Goal: Task Accomplishment & Management: Use online tool/utility

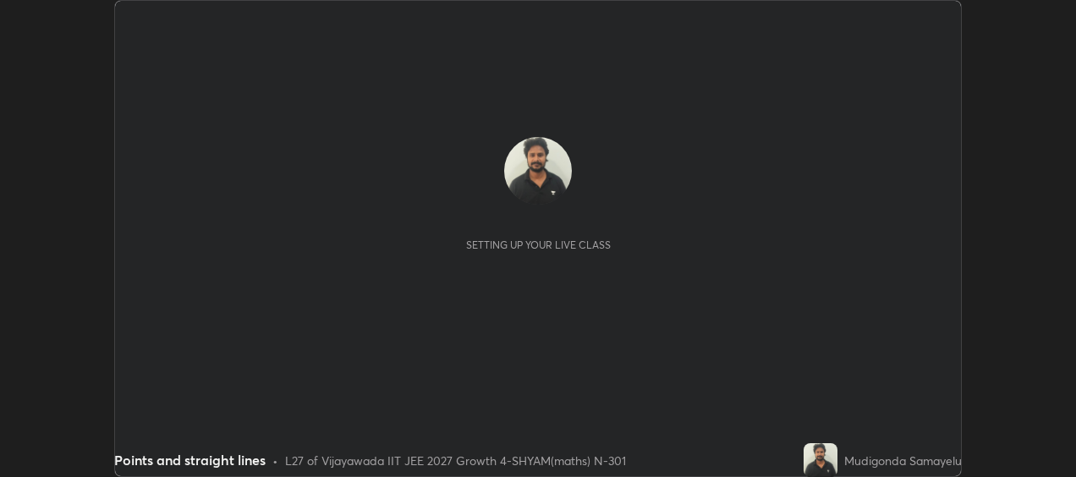
scroll to position [477, 1075]
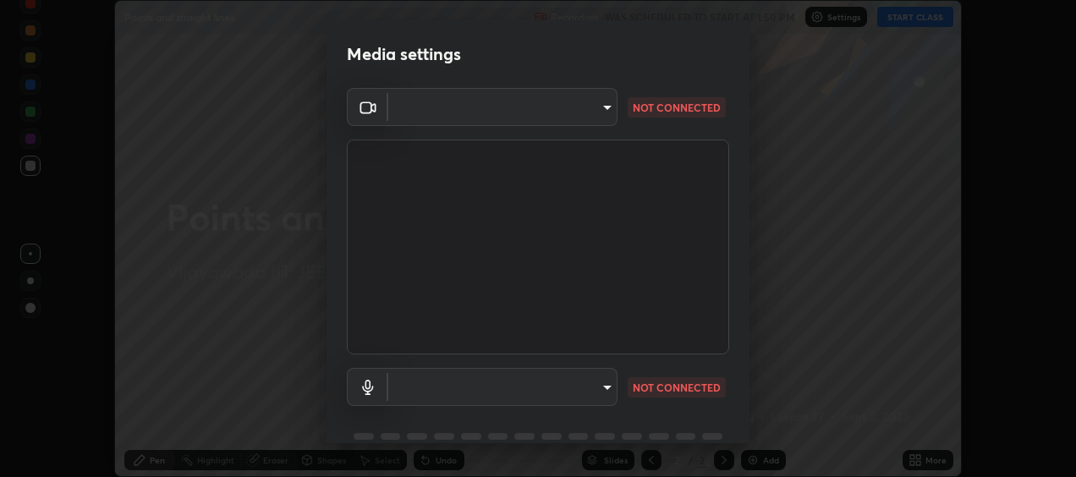
type input "1629244248918cb400acad788ec0912ec67b1047f3c7c0132a81a0f7e660841e"
type input "default"
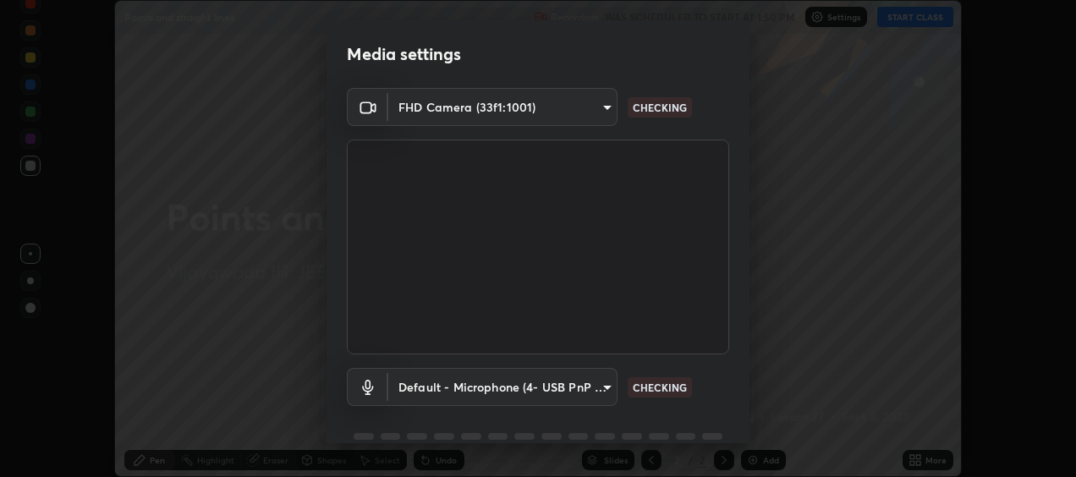
scroll to position [78, 0]
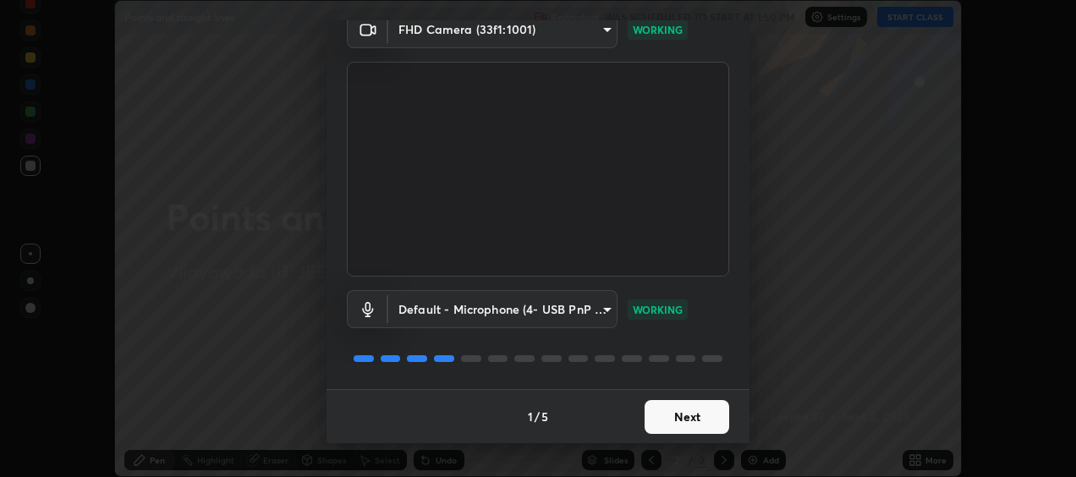
click at [682, 421] on button "Next" at bounding box center [687, 417] width 85 height 34
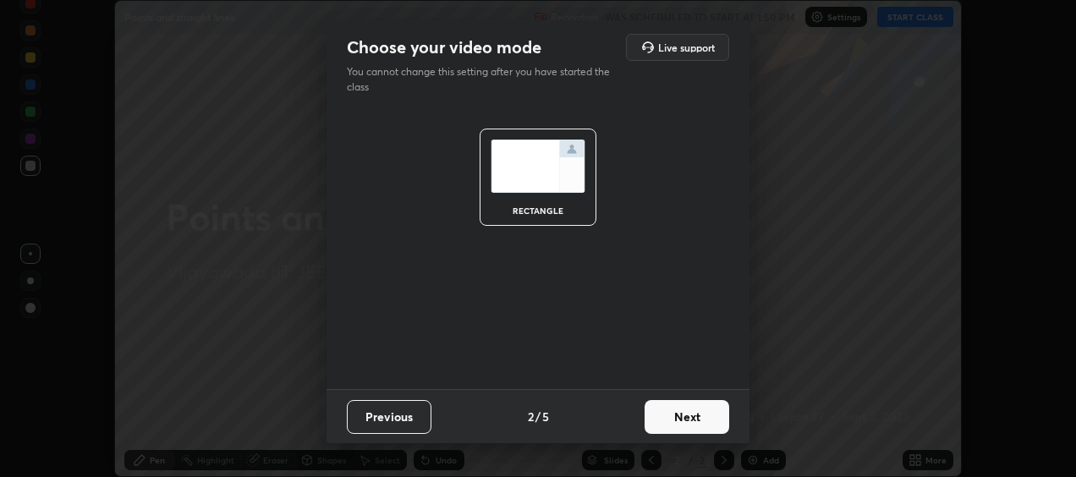
click at [682, 423] on button "Next" at bounding box center [687, 417] width 85 height 34
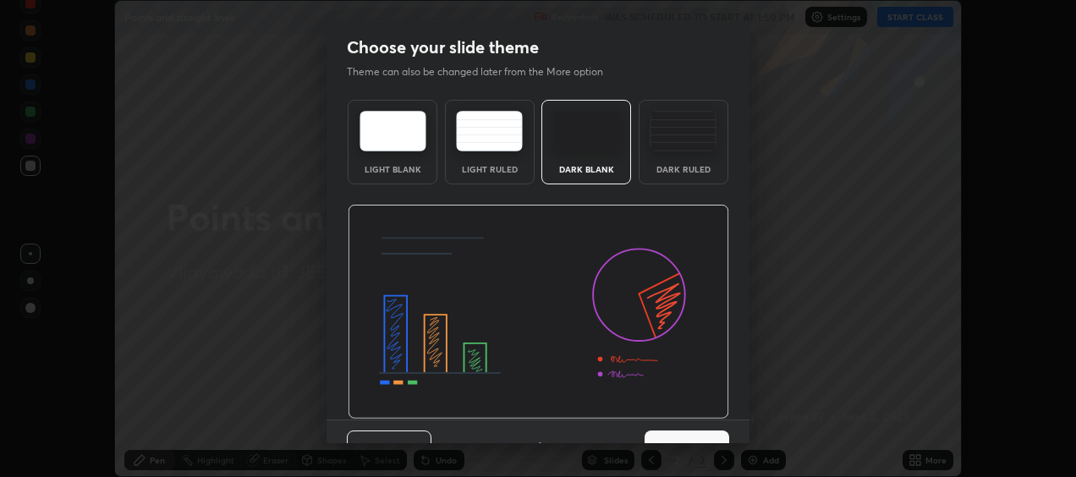
scroll to position [30, 0]
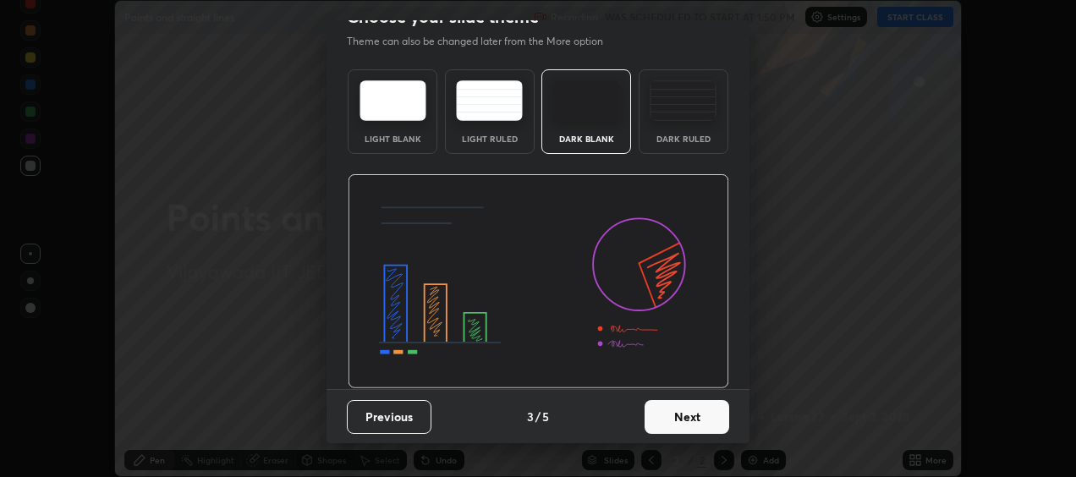
click at [673, 416] on button "Next" at bounding box center [687, 417] width 85 height 34
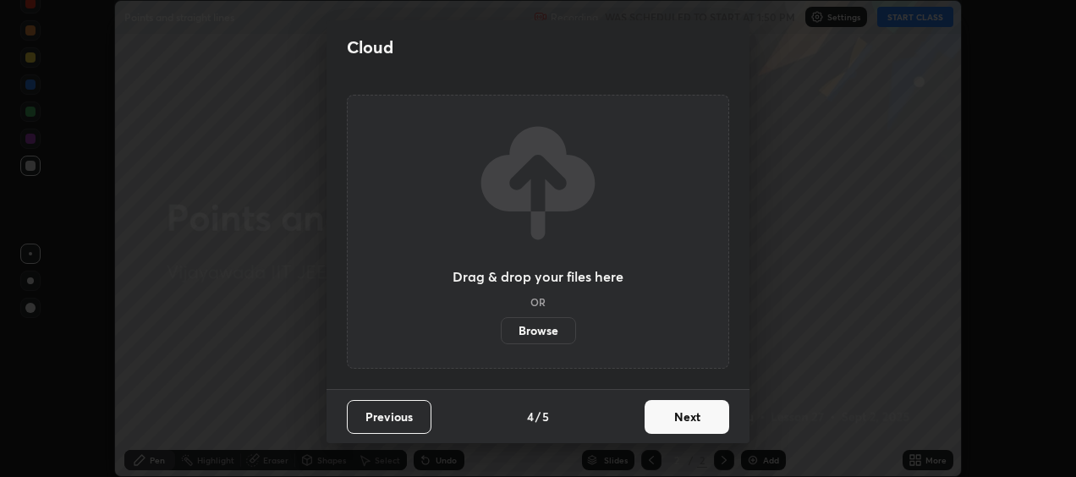
click at [671, 419] on button "Next" at bounding box center [687, 417] width 85 height 34
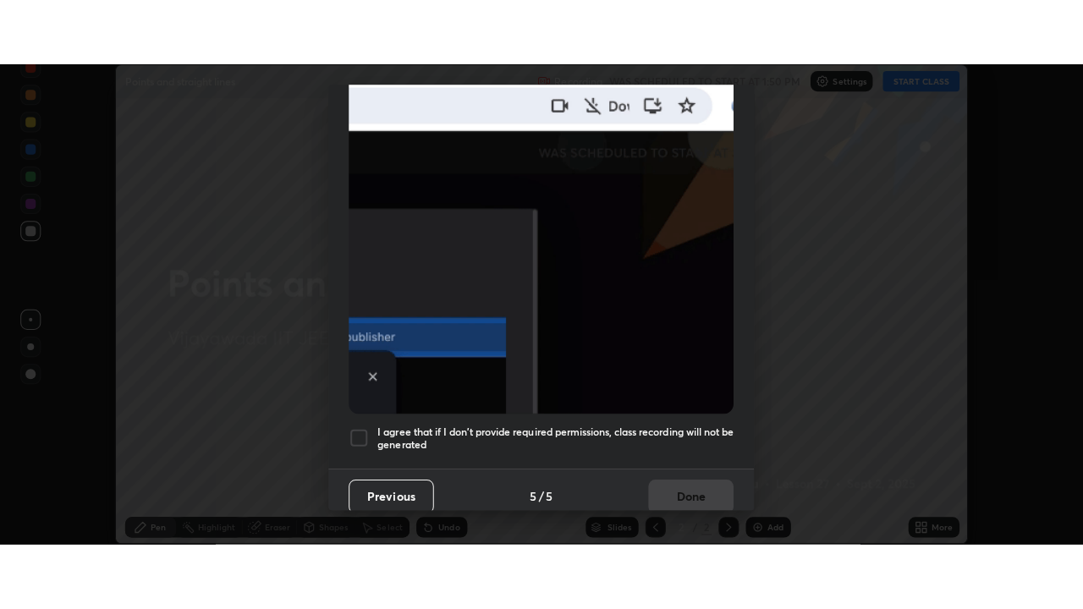
scroll to position [423, 0]
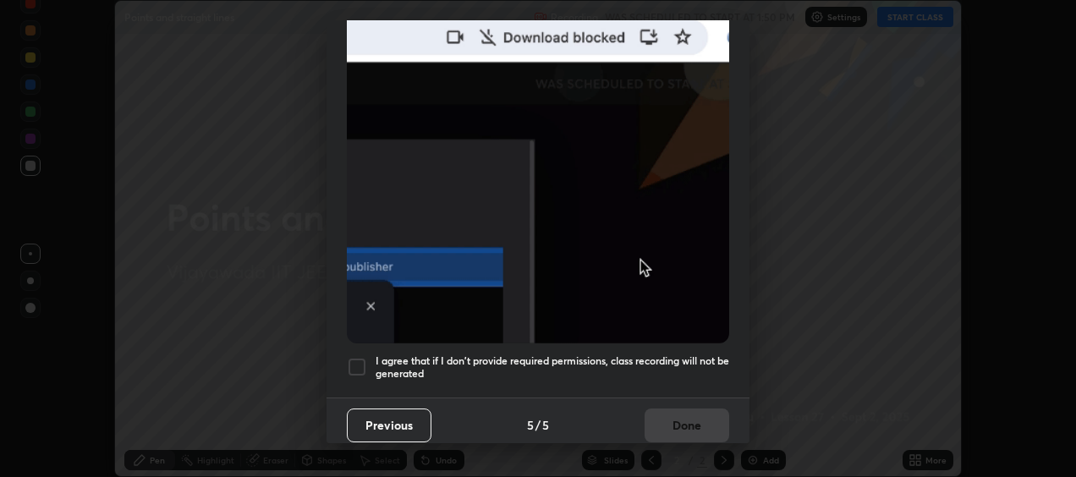
click at [356, 364] on div at bounding box center [357, 367] width 20 height 20
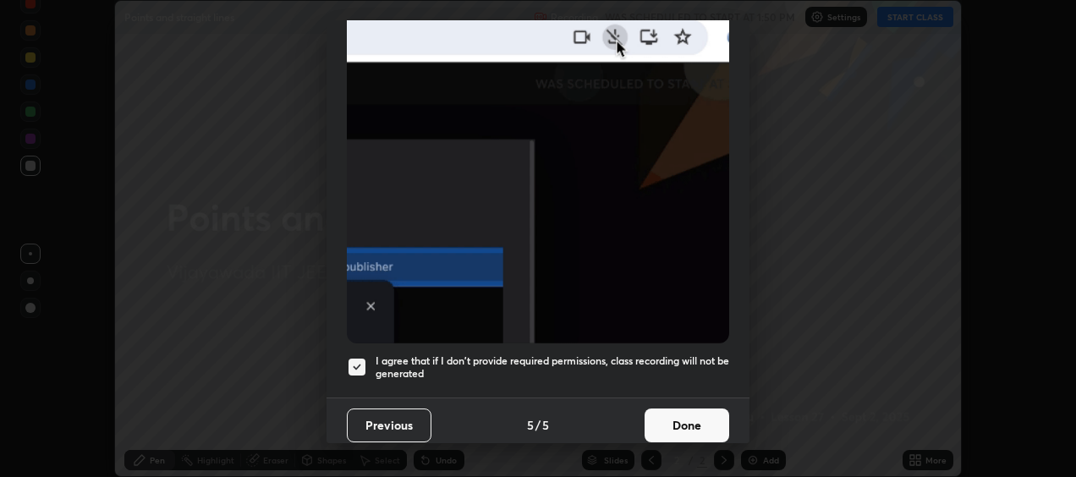
click at [672, 416] on button "Done" at bounding box center [687, 426] width 85 height 34
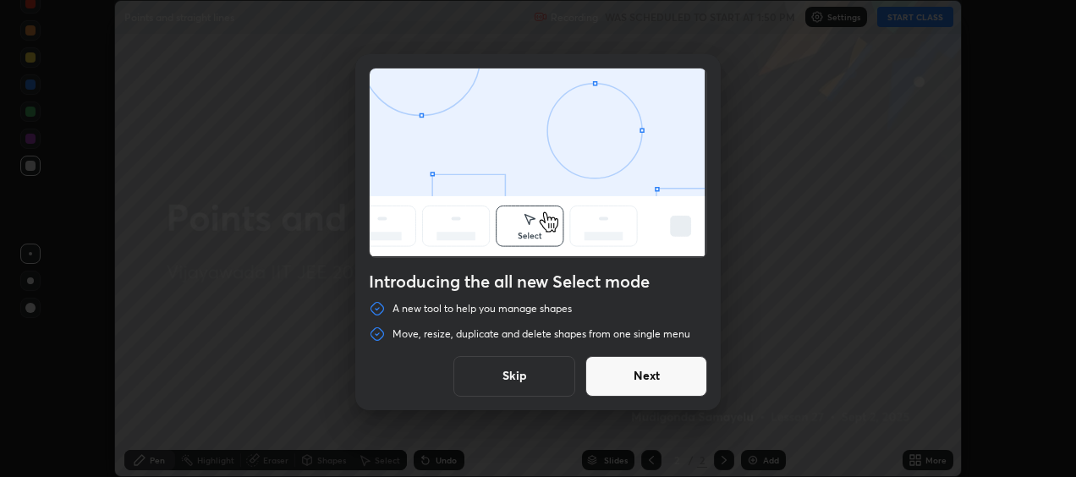
click at [549, 365] on button "Skip" at bounding box center [514, 376] width 122 height 41
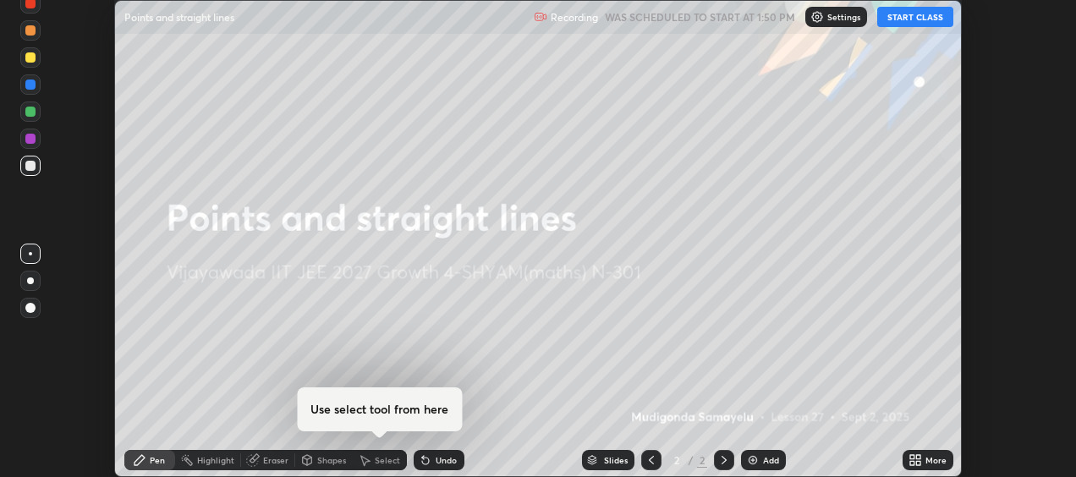
click at [750, 455] on img at bounding box center [753, 460] width 14 height 14
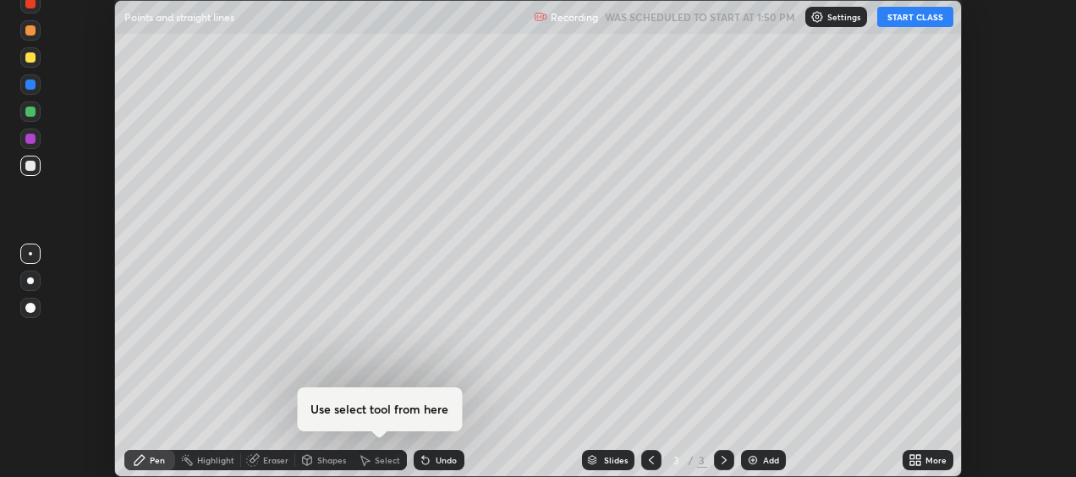
click at [909, 22] on button "START CLASS" at bounding box center [915, 17] width 76 height 20
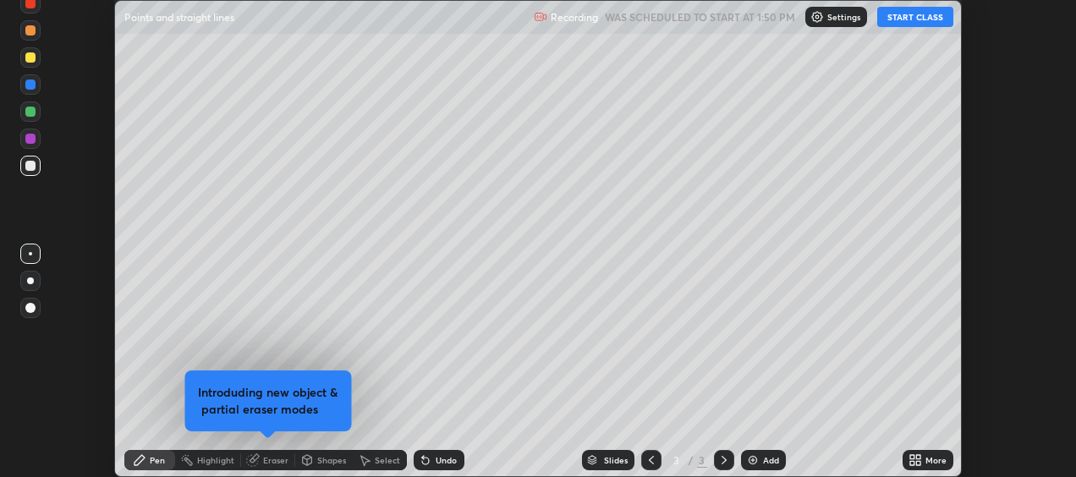
click at [910, 25] on button "START CLASS" at bounding box center [915, 17] width 76 height 20
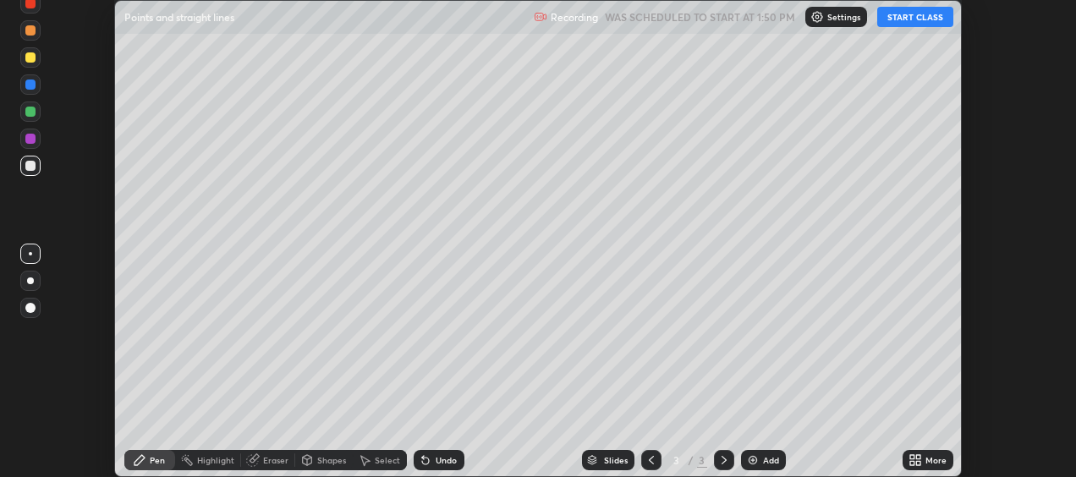
click at [905, 19] on button "START CLASS" at bounding box center [915, 17] width 76 height 20
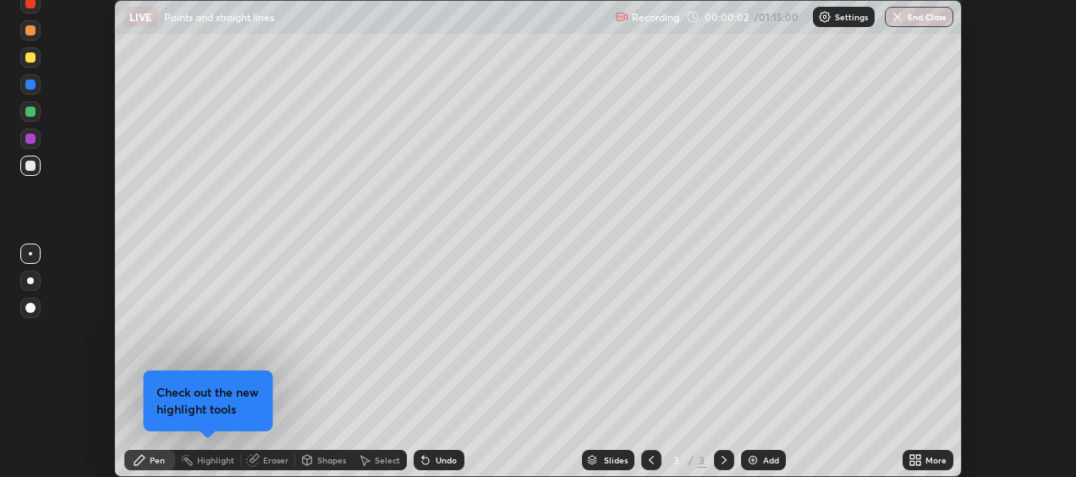
click at [919, 461] on icon at bounding box center [918, 463] width 4 height 4
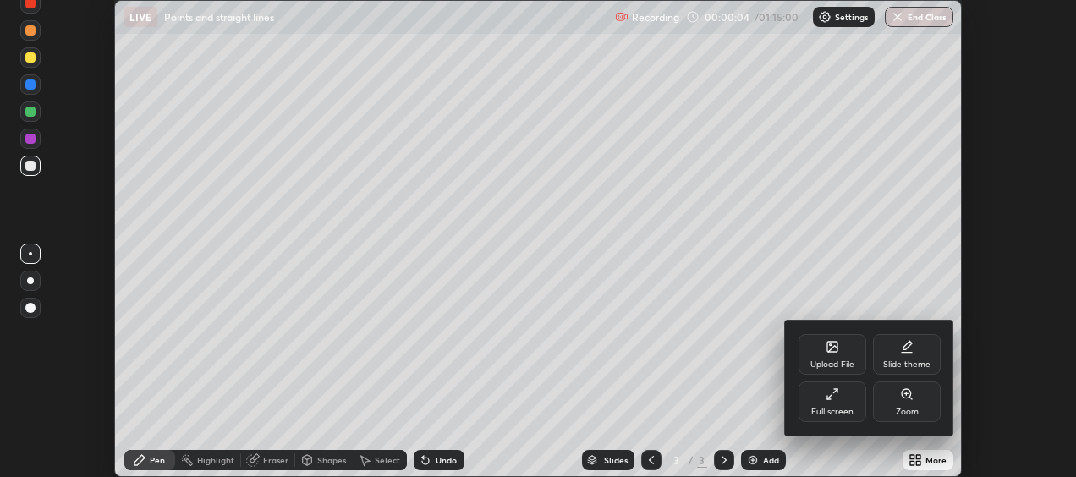
click at [835, 350] on icon at bounding box center [832, 347] width 10 height 10
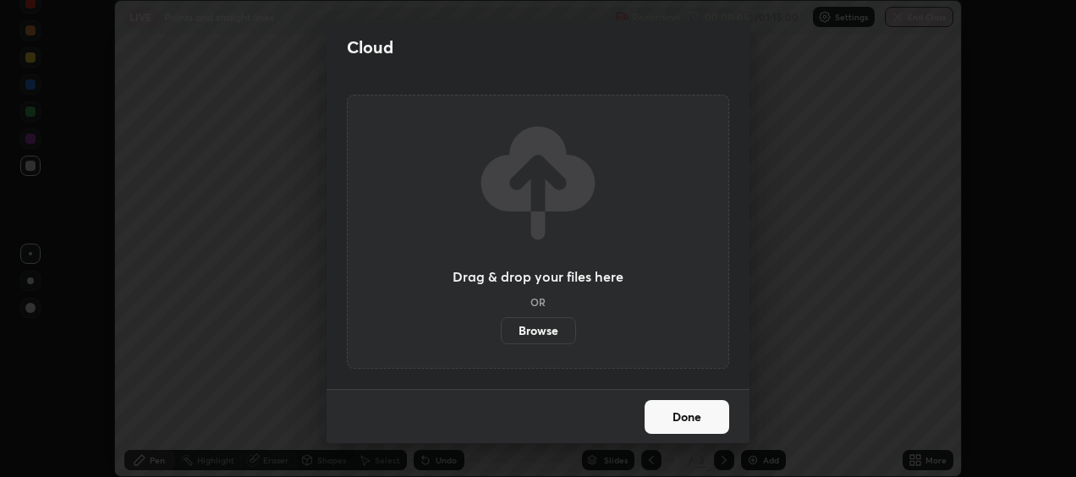
click at [543, 332] on label "Browse" at bounding box center [538, 330] width 75 height 27
click at [501, 332] on input "Browse" at bounding box center [501, 330] width 0 height 27
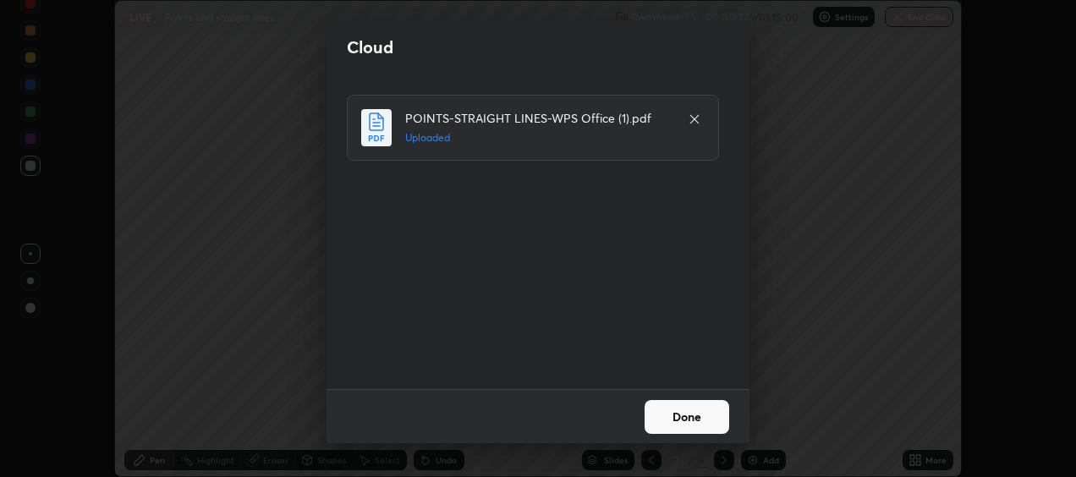
click at [683, 419] on button "Done" at bounding box center [687, 417] width 85 height 34
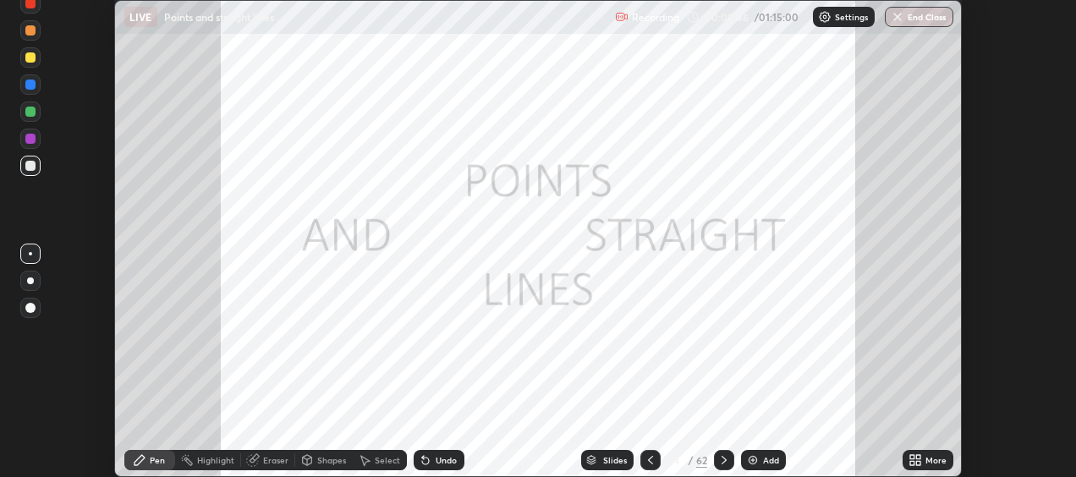
click at [920, 464] on icon at bounding box center [918, 463] width 4 height 4
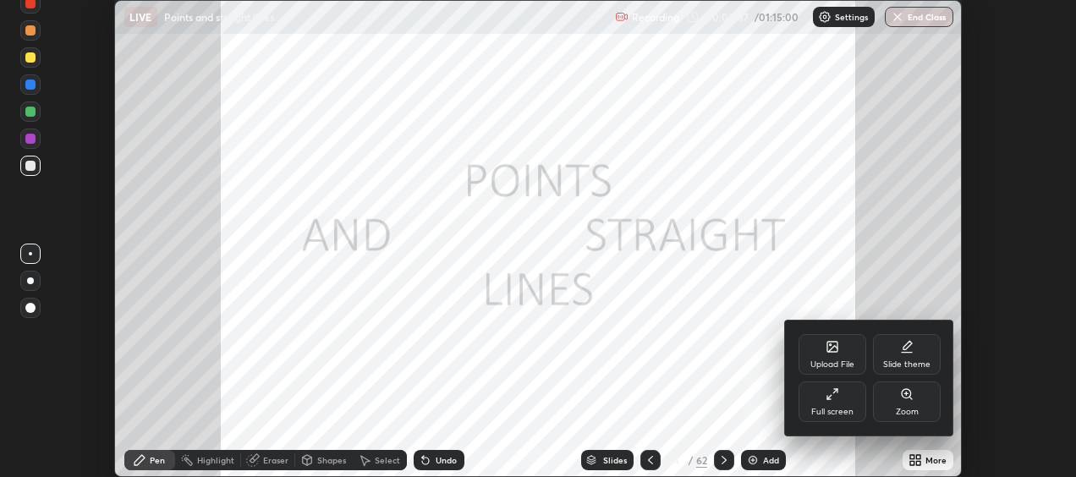
click at [833, 392] on icon at bounding box center [833, 394] width 14 height 14
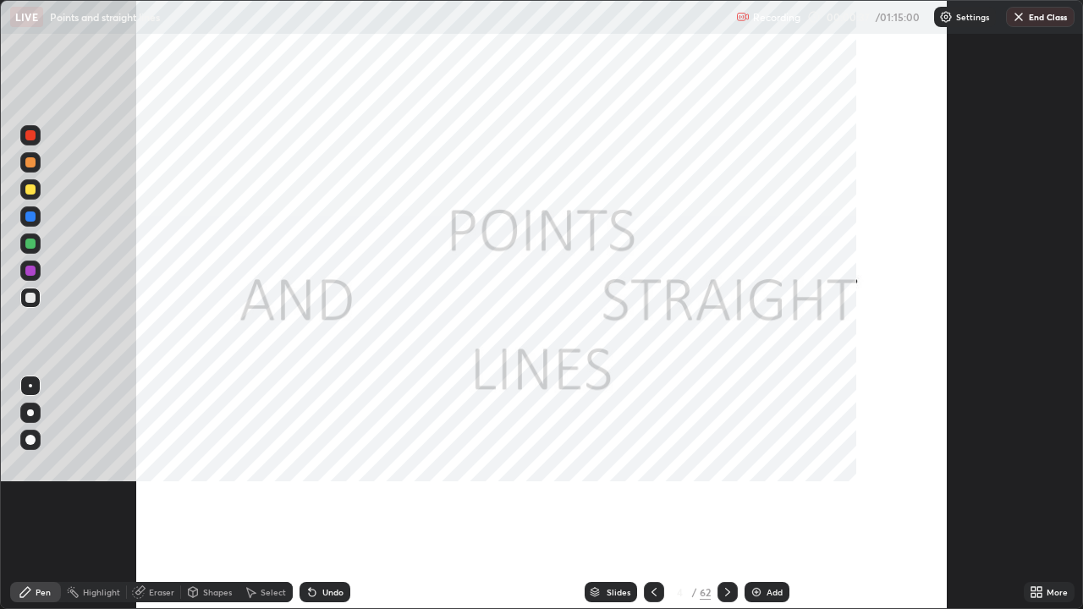
scroll to position [609, 1083]
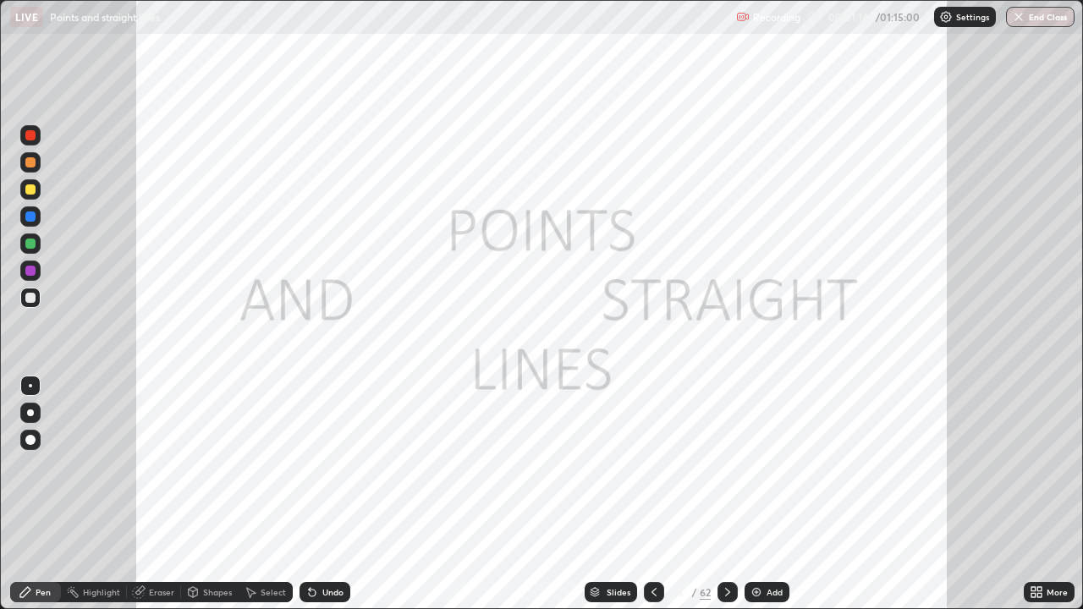
click at [614, 476] on div "Slides" at bounding box center [618, 592] width 24 height 8
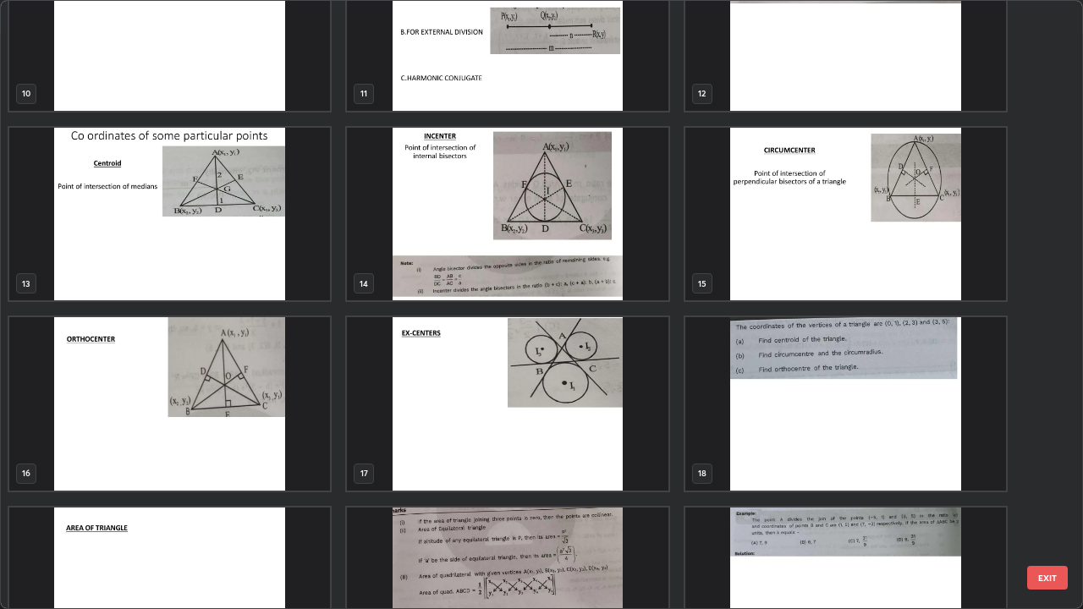
scroll to position [653, 0]
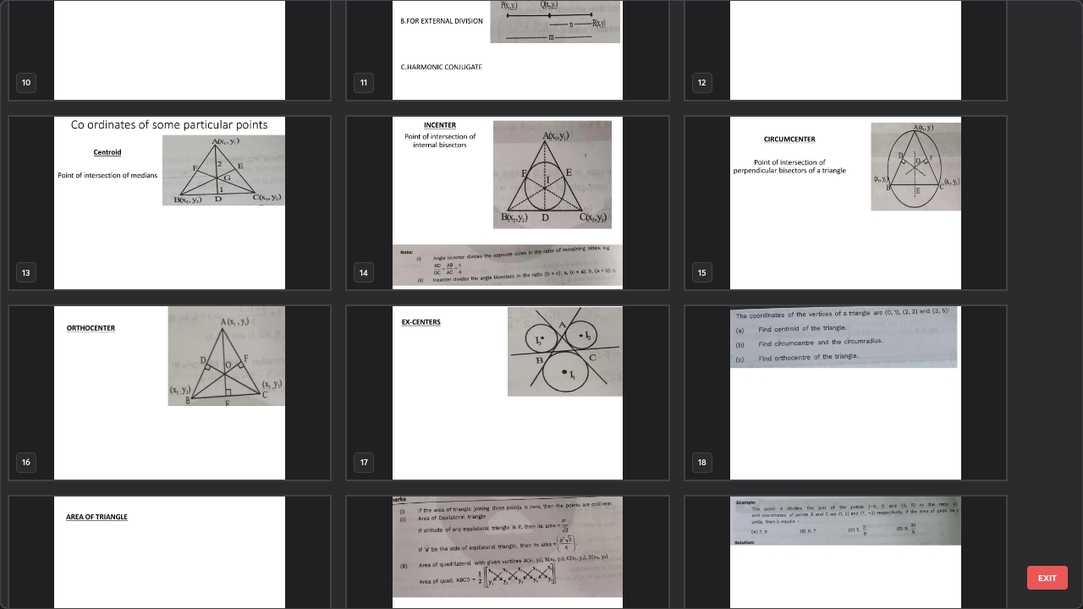
click at [161, 219] on img "grid" at bounding box center [169, 203] width 321 height 173
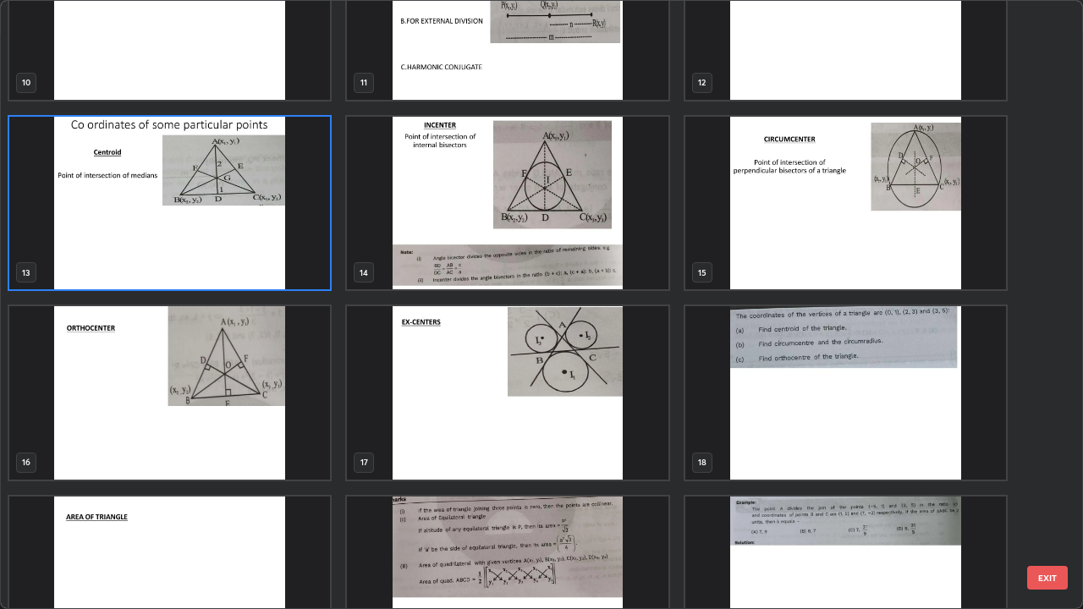
click at [192, 227] on img "grid" at bounding box center [169, 203] width 321 height 173
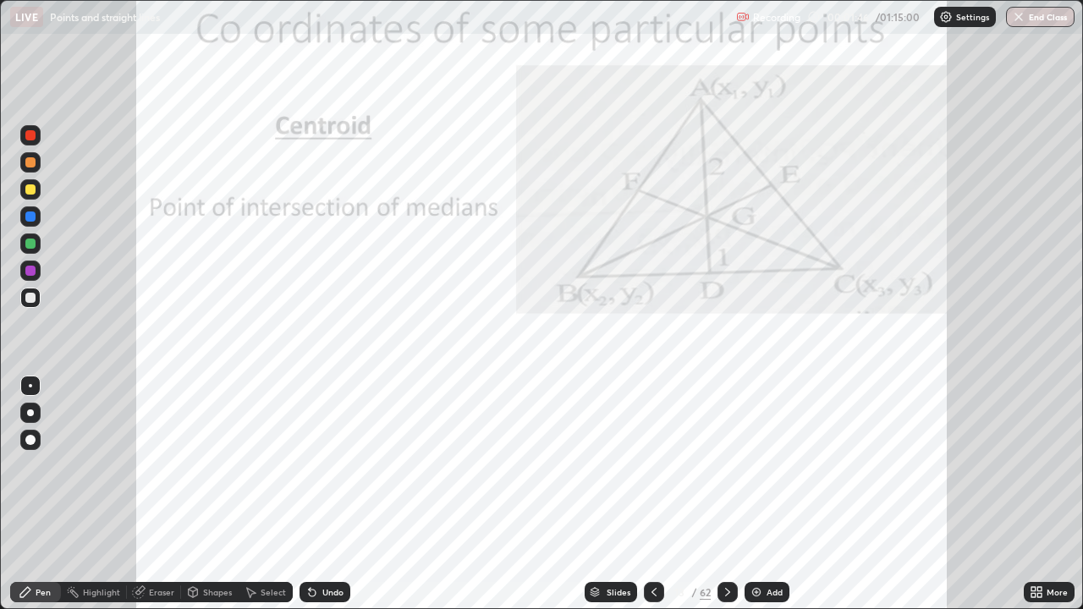
click at [194, 227] on img "grid" at bounding box center [169, 203] width 321 height 173
click at [608, 476] on div "Slides" at bounding box center [618, 592] width 24 height 8
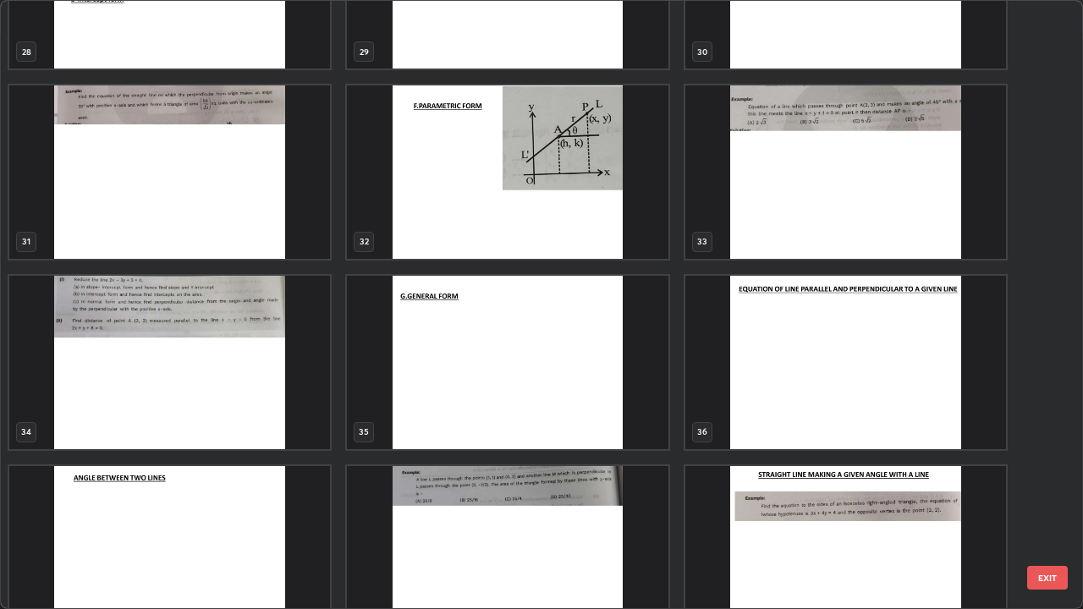
scroll to position [1824, 0]
click at [800, 173] on img "grid" at bounding box center [845, 171] width 321 height 173
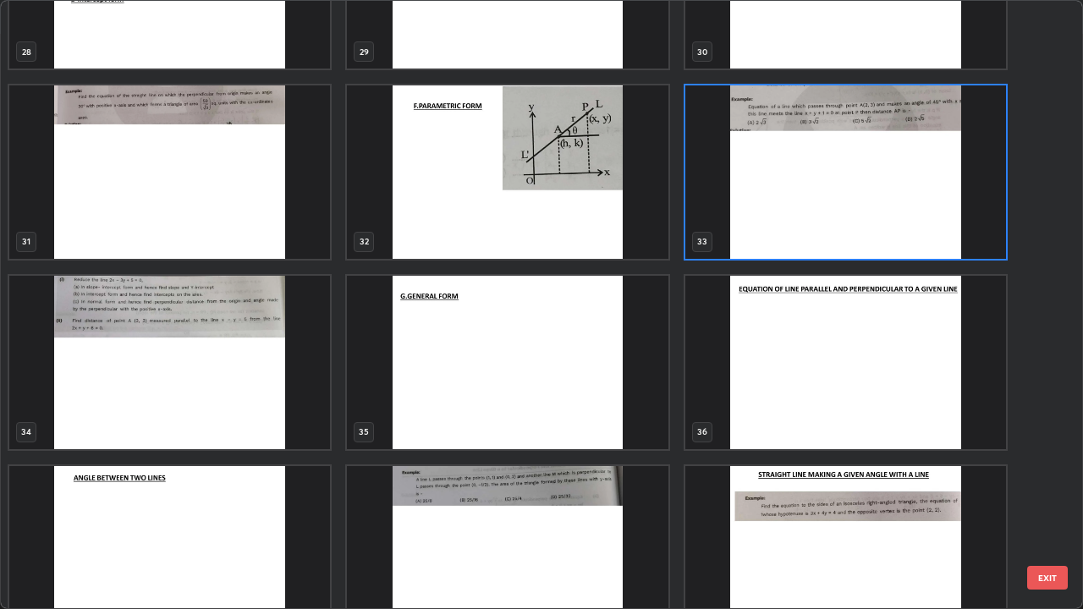
click at [783, 193] on img "grid" at bounding box center [845, 171] width 321 height 173
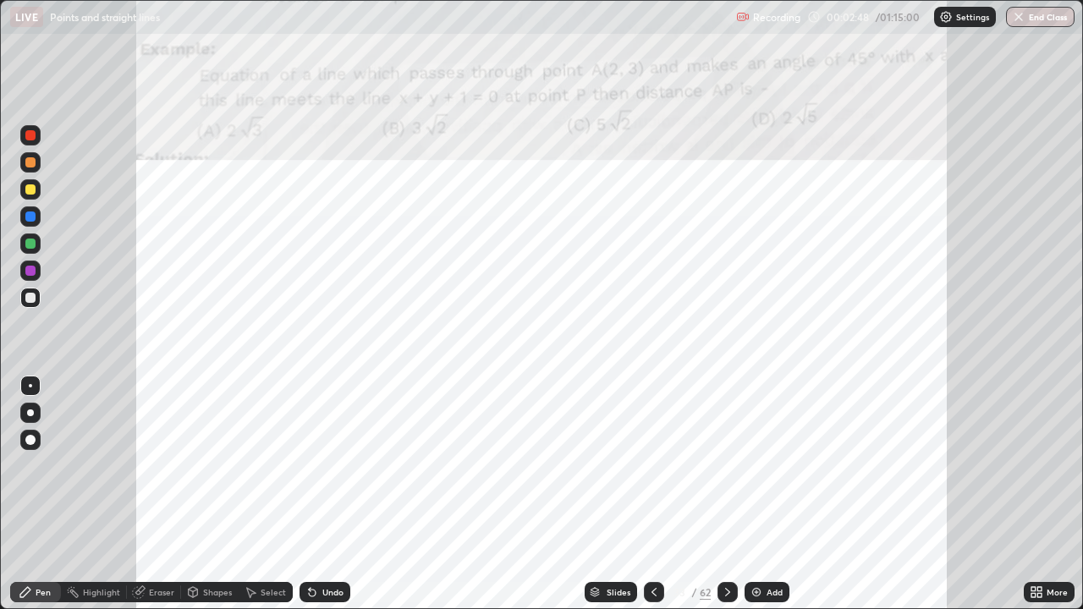
click at [783, 188] on img "grid" at bounding box center [845, 171] width 321 height 173
click at [726, 476] on icon at bounding box center [728, 592] width 14 height 14
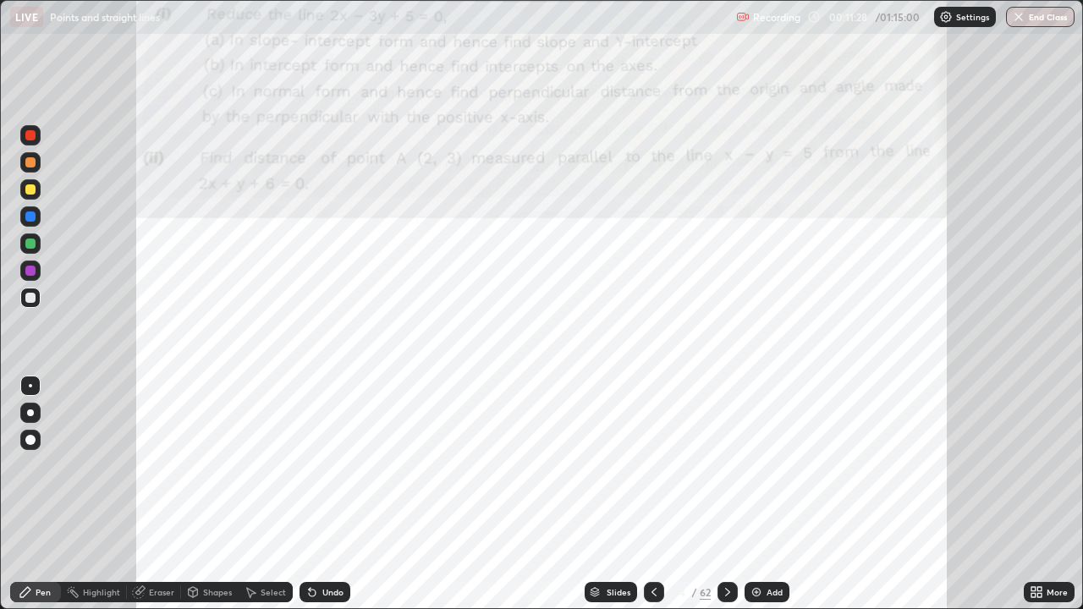
click at [30, 135] on div at bounding box center [30, 135] width 10 height 10
click at [752, 476] on img at bounding box center [756, 592] width 14 height 14
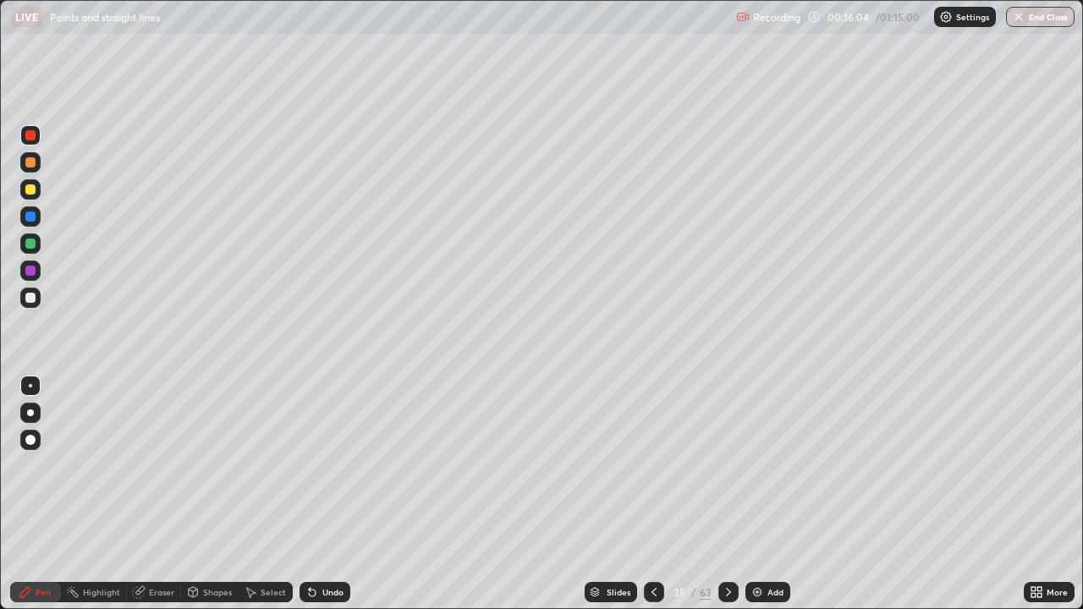
click at [652, 476] on div at bounding box center [654, 592] width 20 height 20
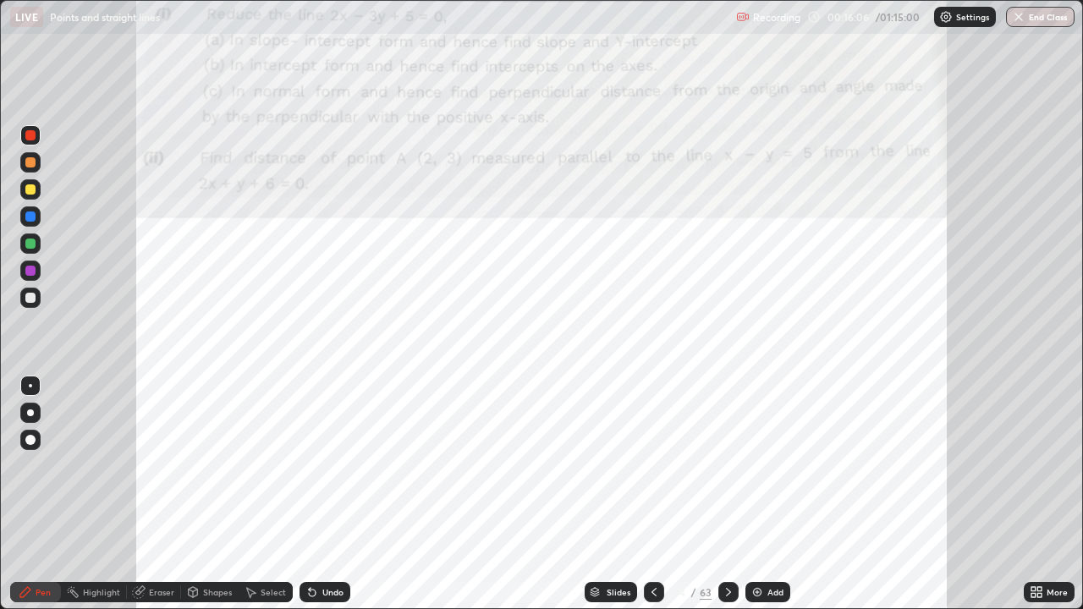
click at [727, 476] on icon at bounding box center [729, 592] width 14 height 14
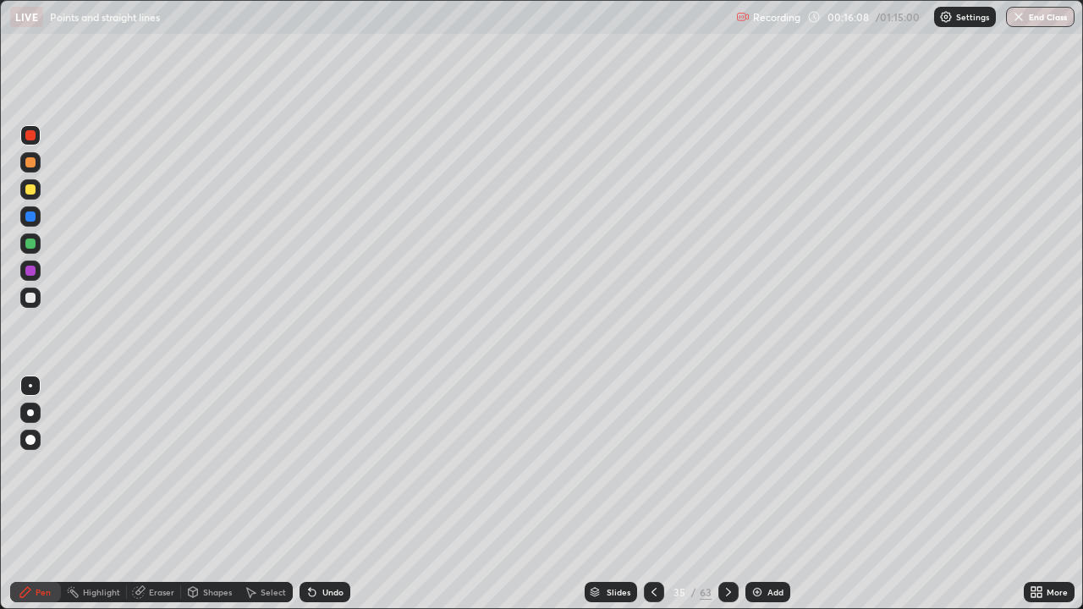
click at [32, 217] on div at bounding box center [30, 216] width 10 height 10
click at [34, 193] on div at bounding box center [30, 189] width 10 height 10
click at [652, 476] on icon at bounding box center [654, 592] width 14 height 14
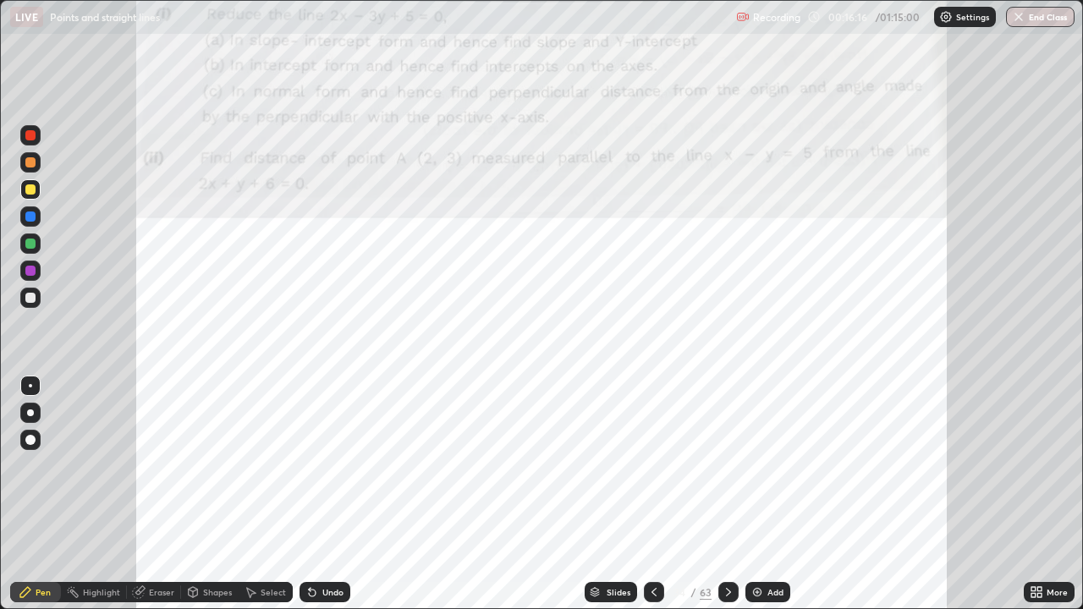
click at [727, 476] on icon at bounding box center [729, 592] width 14 height 14
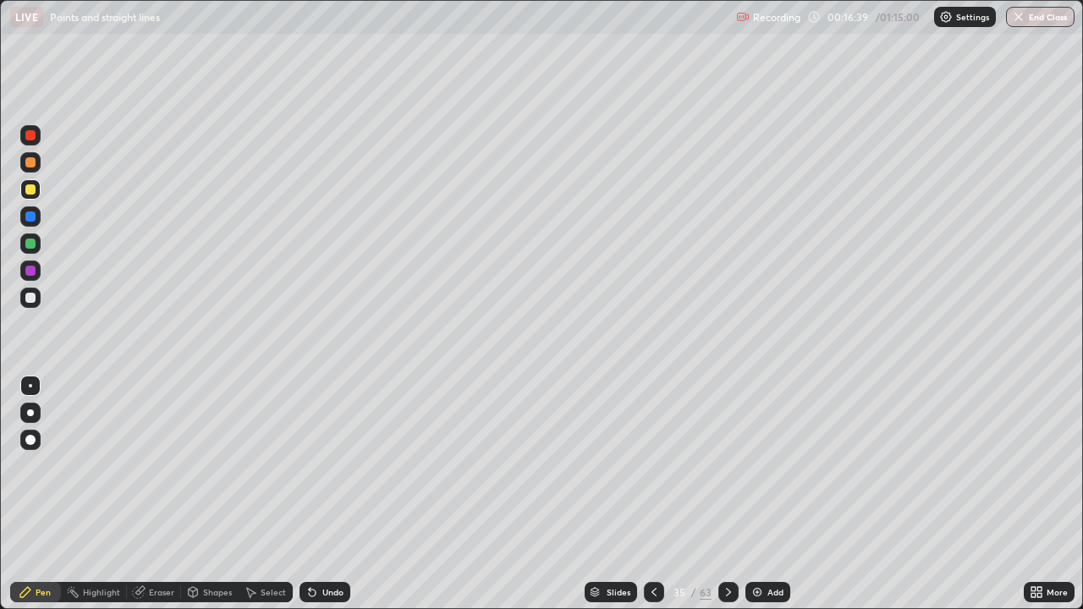
click at [28, 294] on div at bounding box center [30, 298] width 10 height 10
click at [653, 476] on icon at bounding box center [653, 592] width 5 height 8
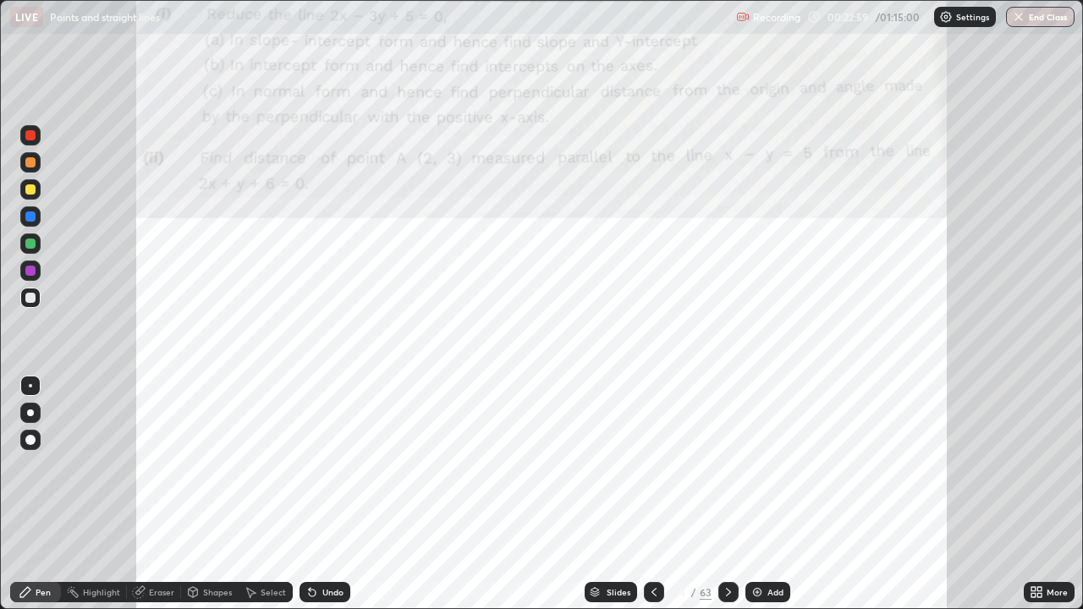
click at [726, 476] on icon at bounding box center [729, 592] width 14 height 14
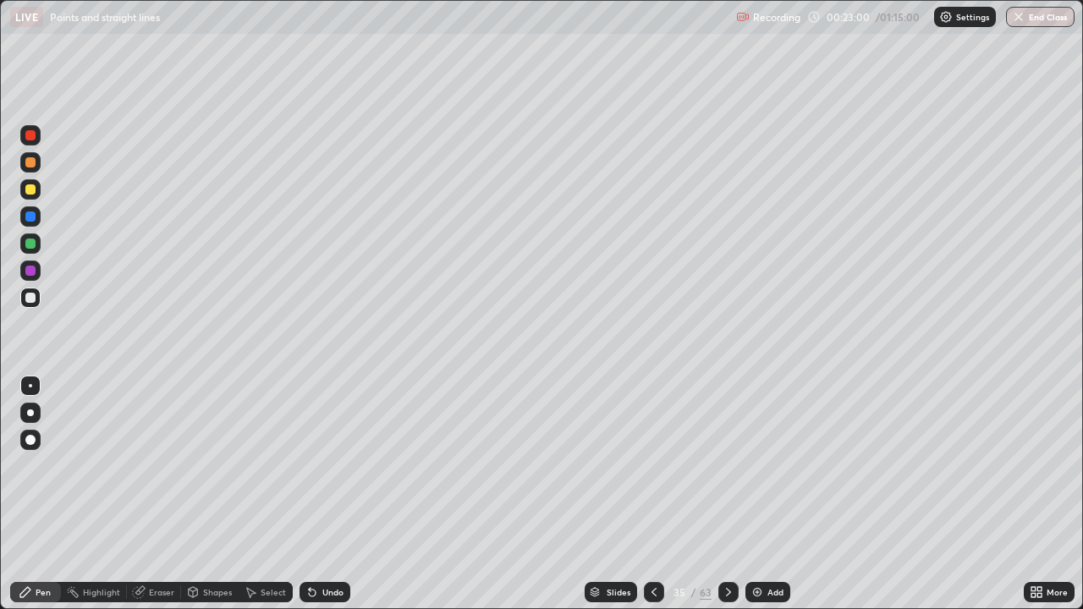
click at [654, 476] on icon at bounding box center [654, 592] width 14 height 14
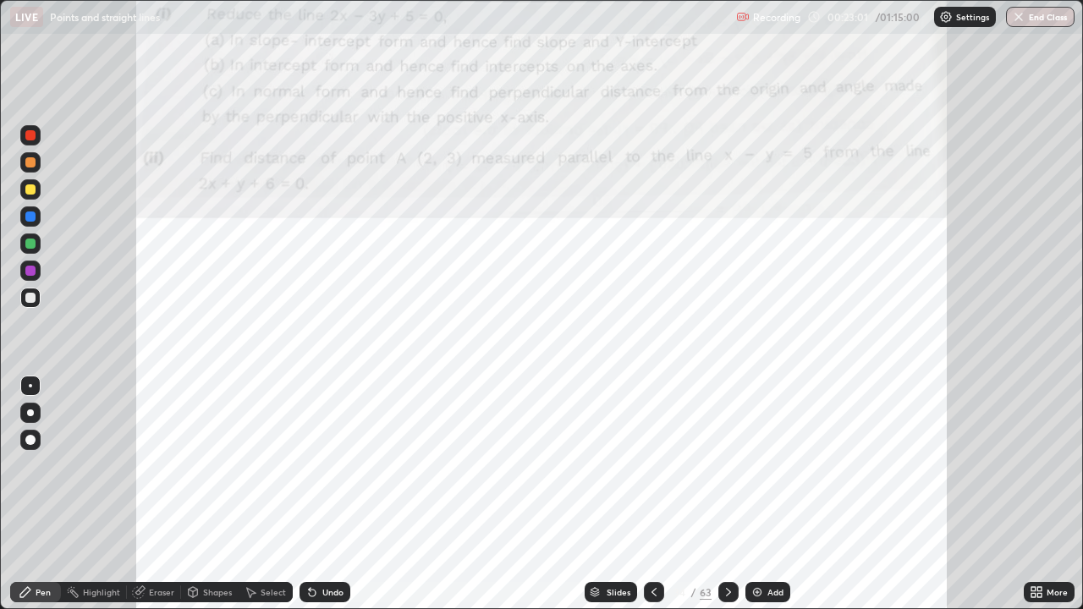
click at [751, 476] on img at bounding box center [757, 592] width 14 height 14
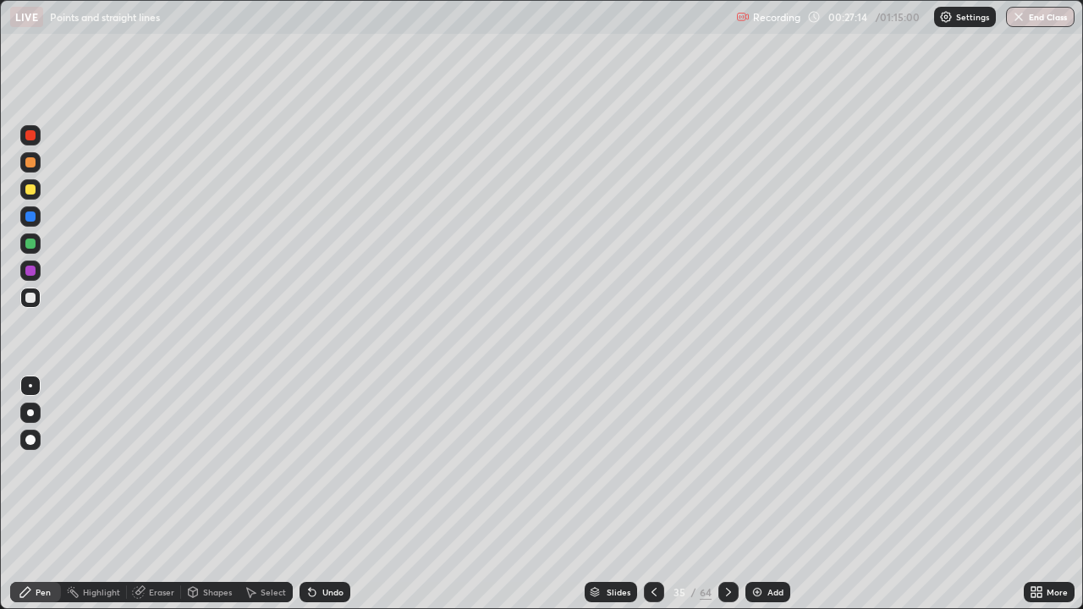
click at [652, 476] on icon at bounding box center [654, 592] width 14 height 14
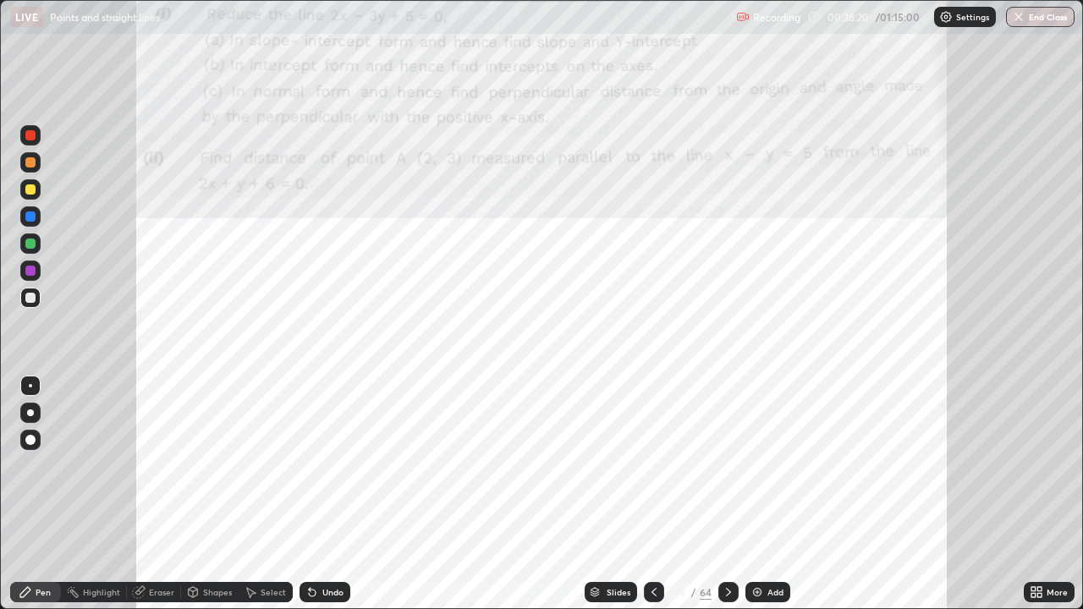
click at [30, 136] on div at bounding box center [30, 135] width 10 height 10
click at [753, 476] on img at bounding box center [757, 592] width 14 height 14
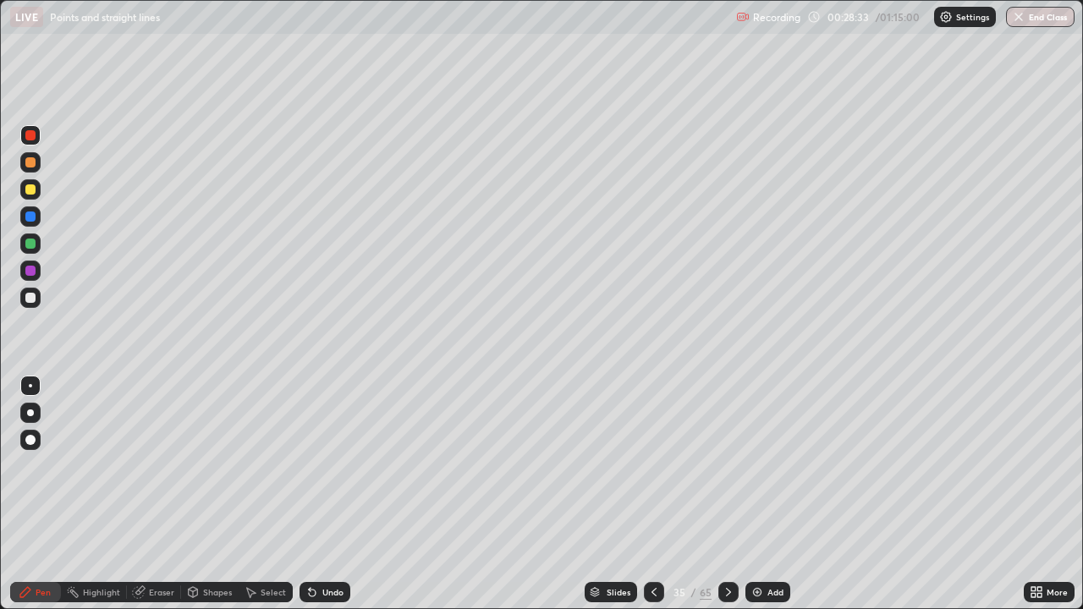
click at [651, 476] on icon at bounding box center [654, 592] width 14 height 14
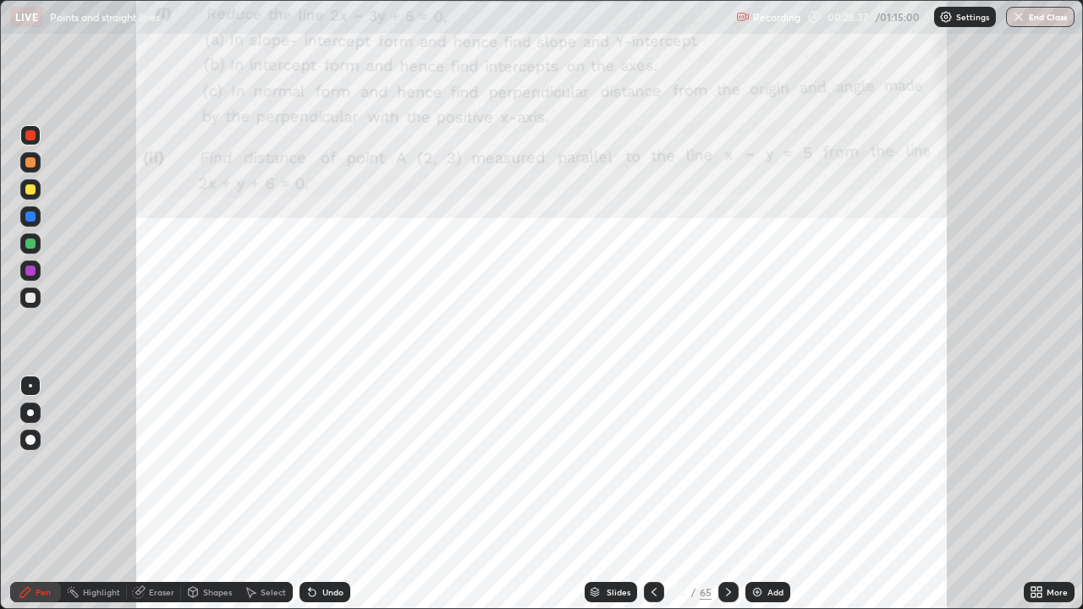
click at [728, 476] on icon at bounding box center [729, 592] width 14 height 14
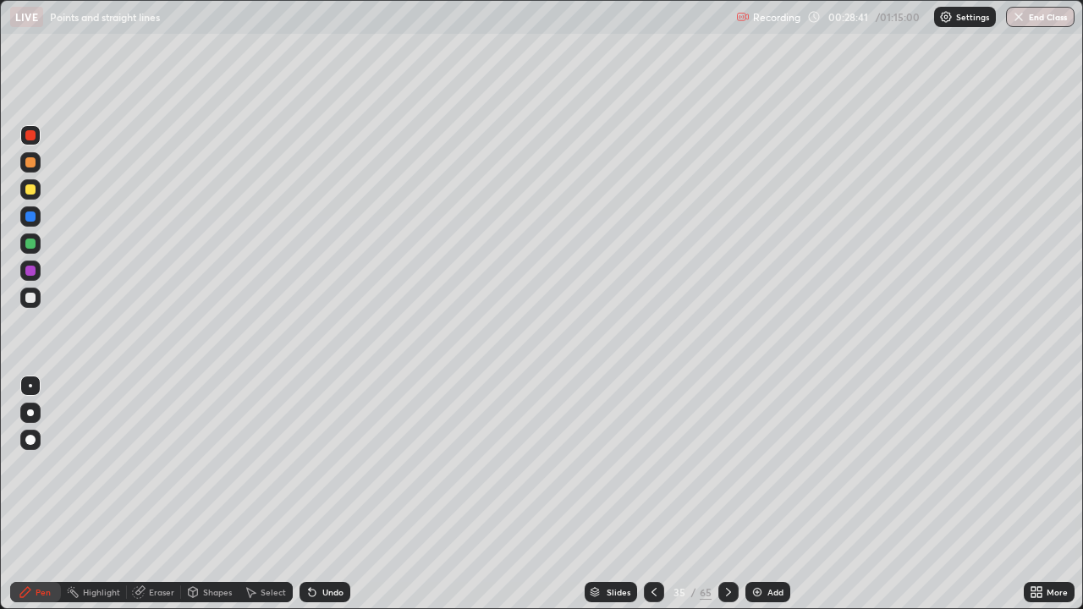
click at [31, 298] on div at bounding box center [30, 298] width 10 height 10
click at [31, 296] on div at bounding box center [30, 298] width 10 height 10
click at [315, 476] on icon at bounding box center [312, 592] width 14 height 14
click at [652, 476] on icon at bounding box center [654, 592] width 14 height 14
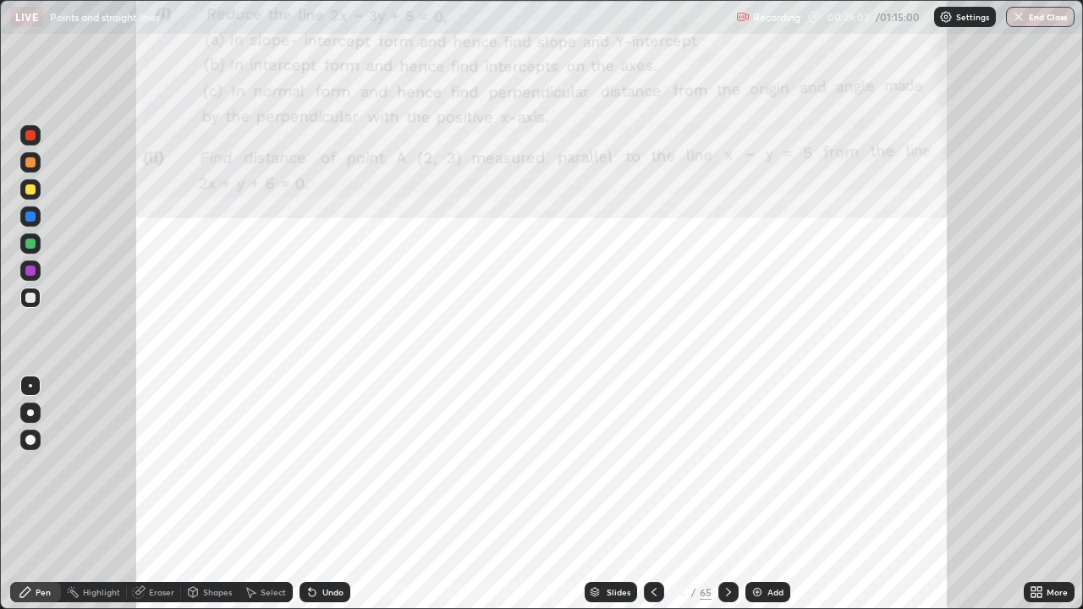
click at [726, 476] on icon at bounding box center [729, 592] width 14 height 14
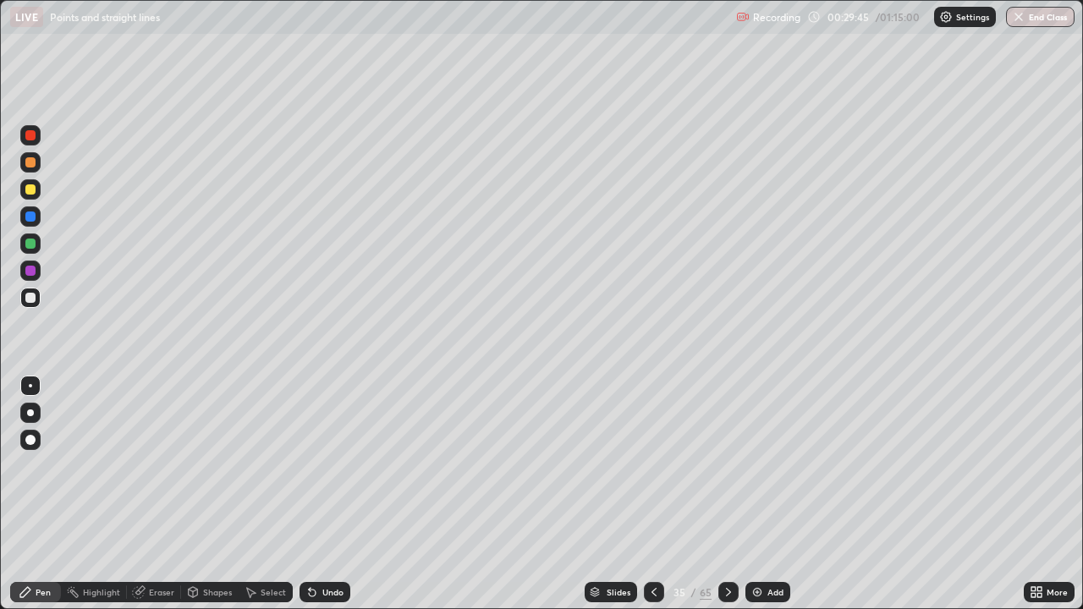
click at [31, 189] on div at bounding box center [30, 189] width 10 height 10
click at [650, 476] on icon at bounding box center [654, 592] width 14 height 14
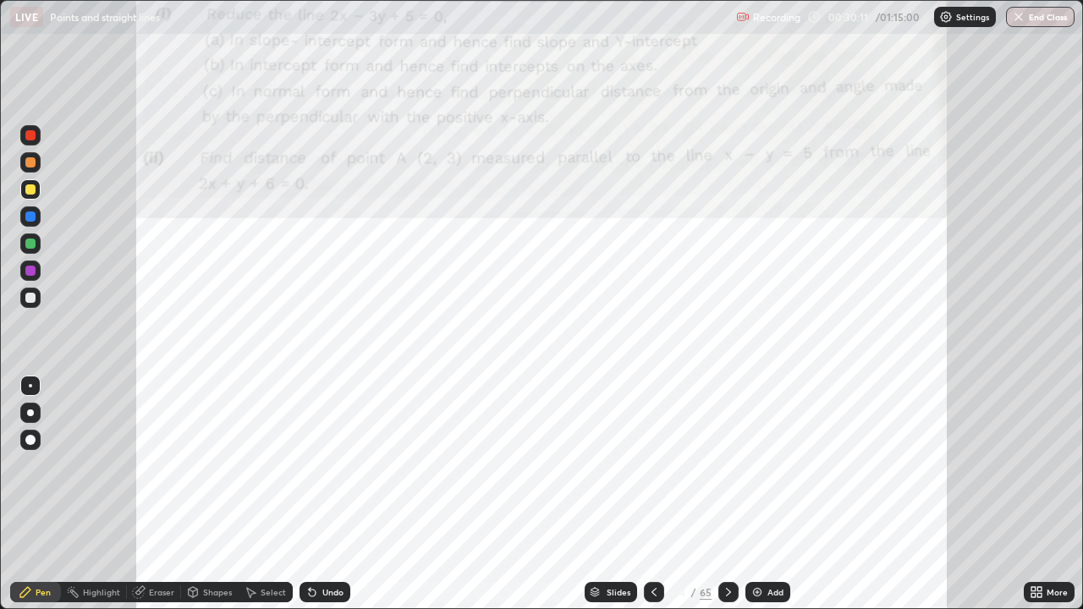
click at [652, 476] on icon at bounding box center [654, 592] width 14 height 14
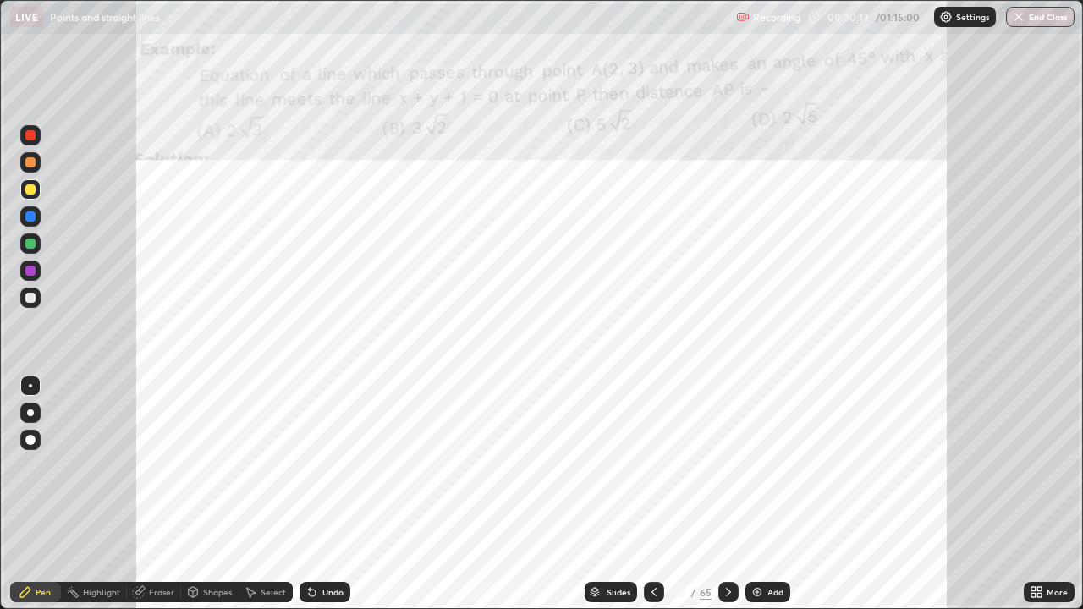
click at [725, 476] on icon at bounding box center [729, 592] width 14 height 14
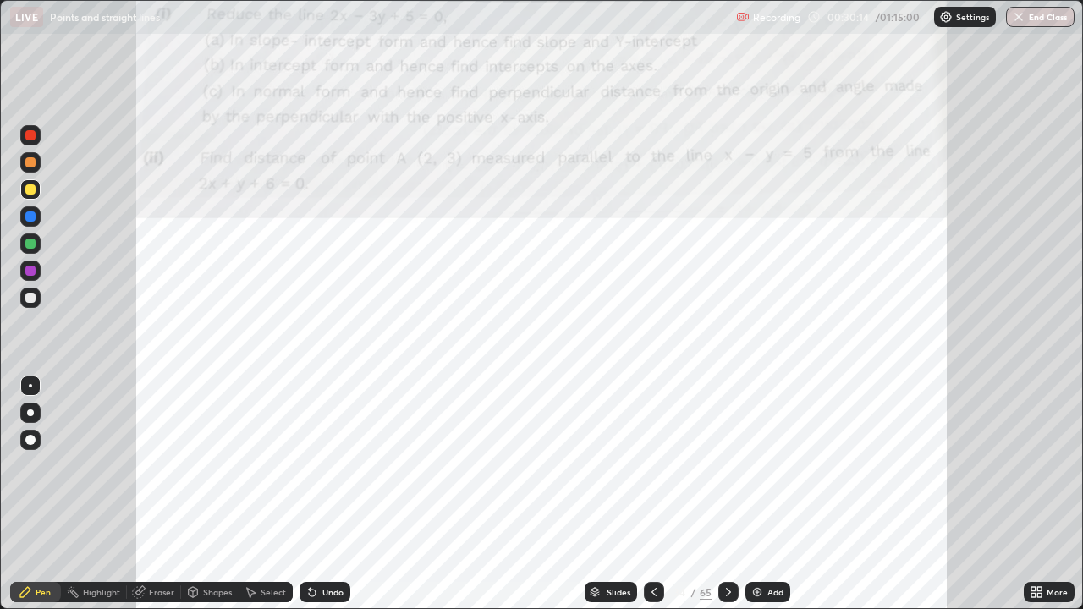
click at [727, 476] on icon at bounding box center [729, 592] width 14 height 14
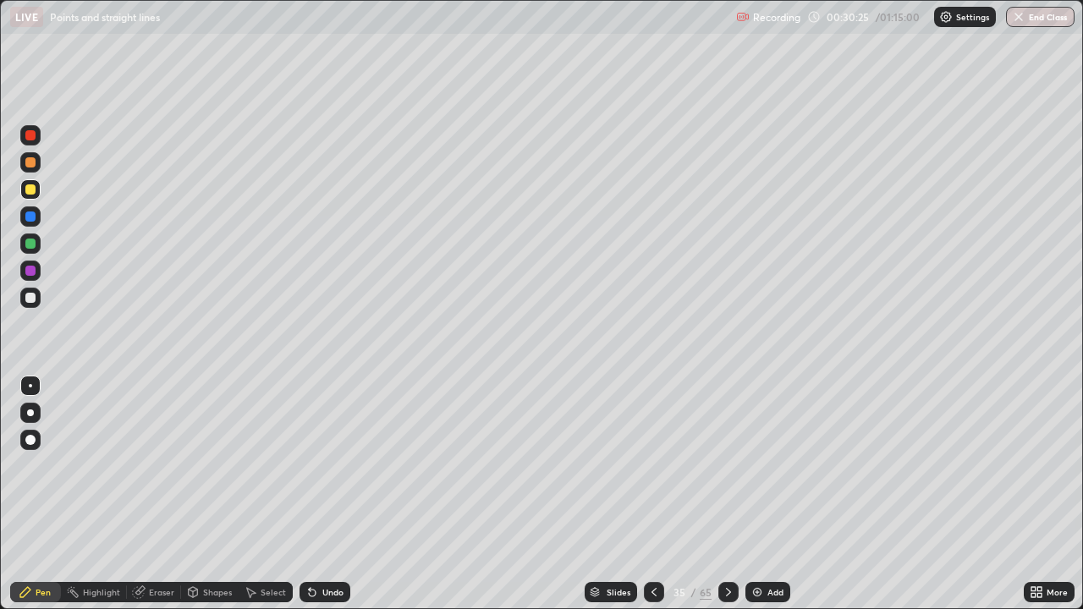
click at [652, 476] on icon at bounding box center [654, 592] width 14 height 14
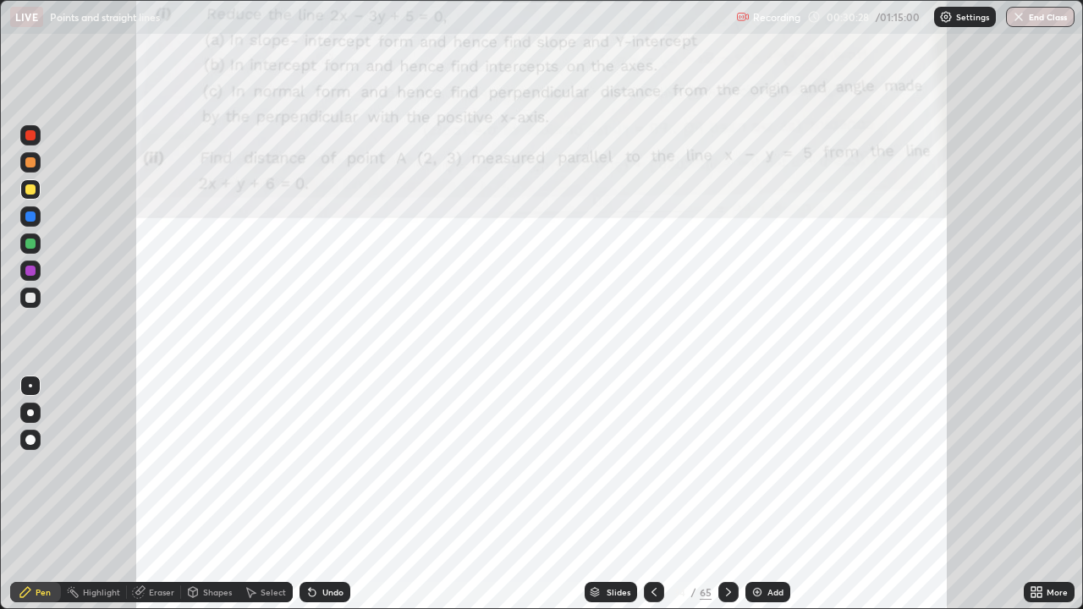
click at [726, 476] on icon at bounding box center [728, 592] width 5 height 8
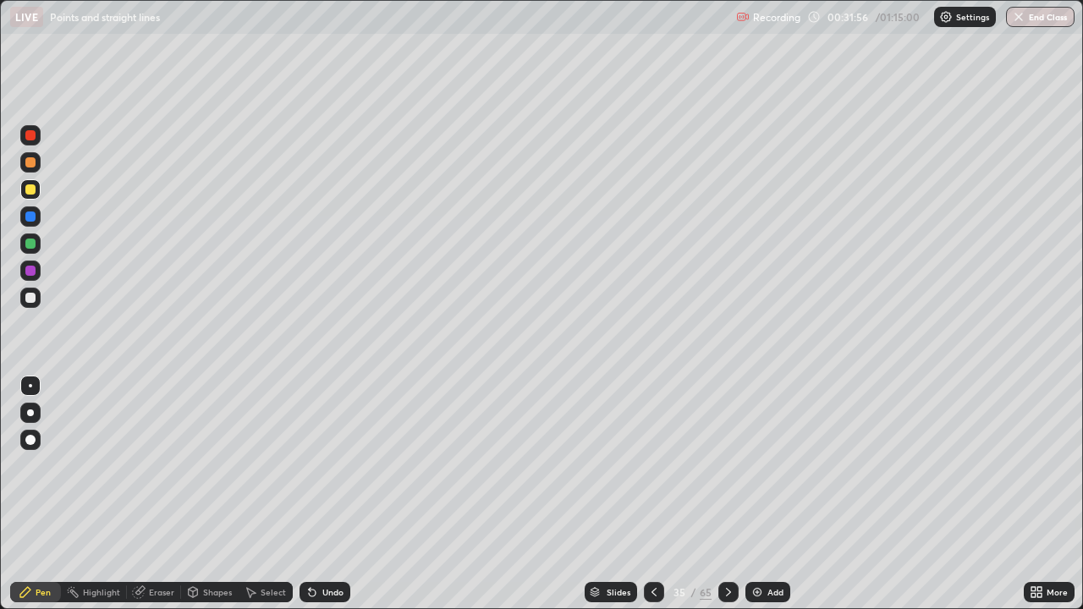
click at [652, 476] on icon at bounding box center [654, 592] width 14 height 14
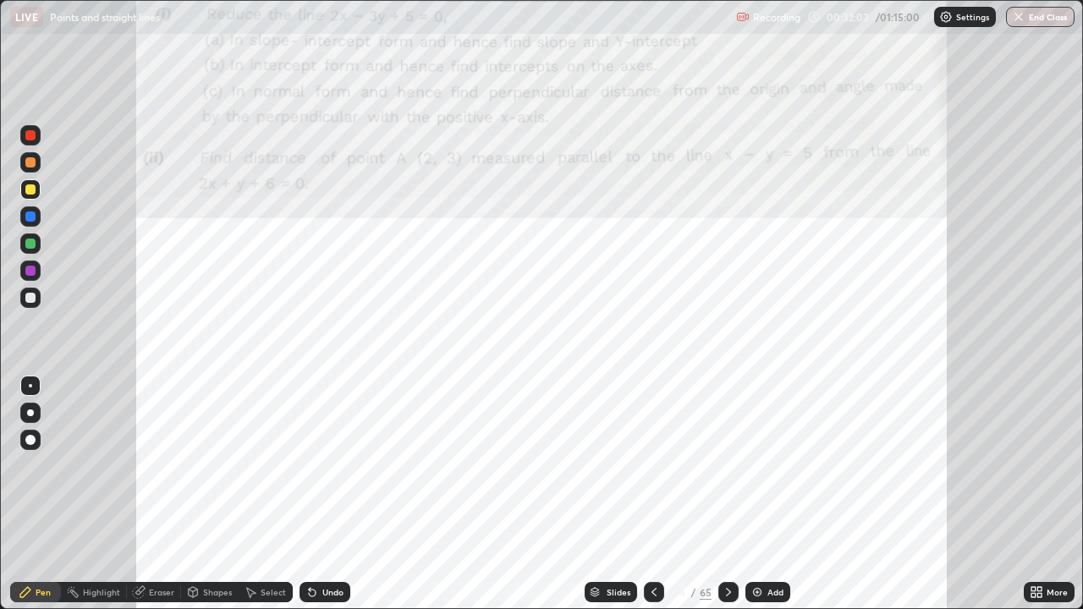
click at [725, 476] on icon at bounding box center [729, 592] width 14 height 14
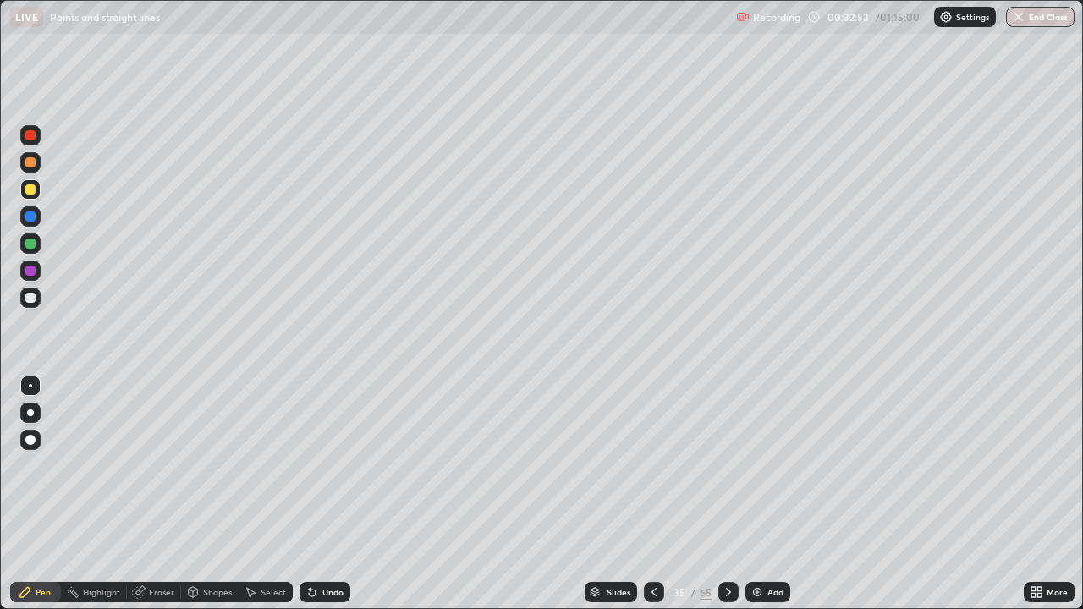
click at [332, 476] on div "Undo" at bounding box center [332, 592] width 21 height 8
click at [161, 476] on div "Eraser" at bounding box center [161, 592] width 25 height 8
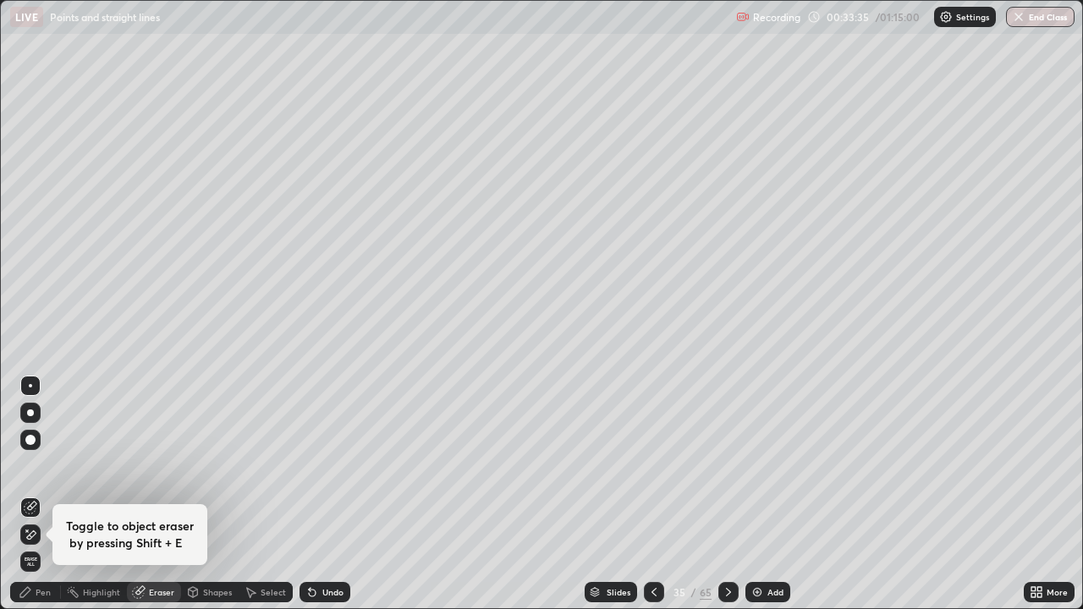
click at [167, 476] on div "Eraser" at bounding box center [161, 592] width 25 height 8
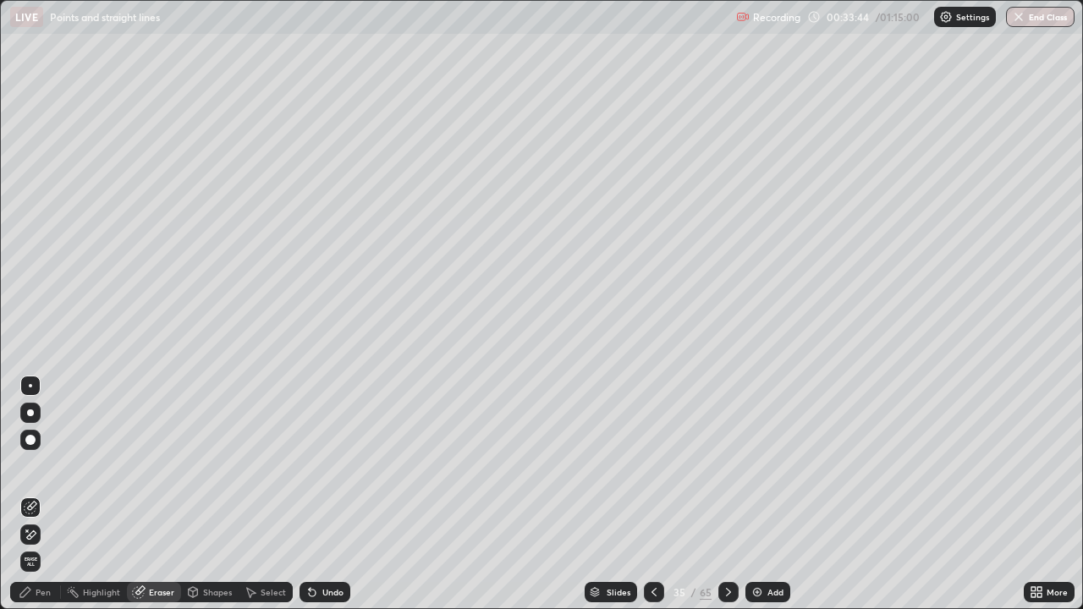
click at [42, 476] on div "Pen" at bounding box center [43, 592] width 15 height 8
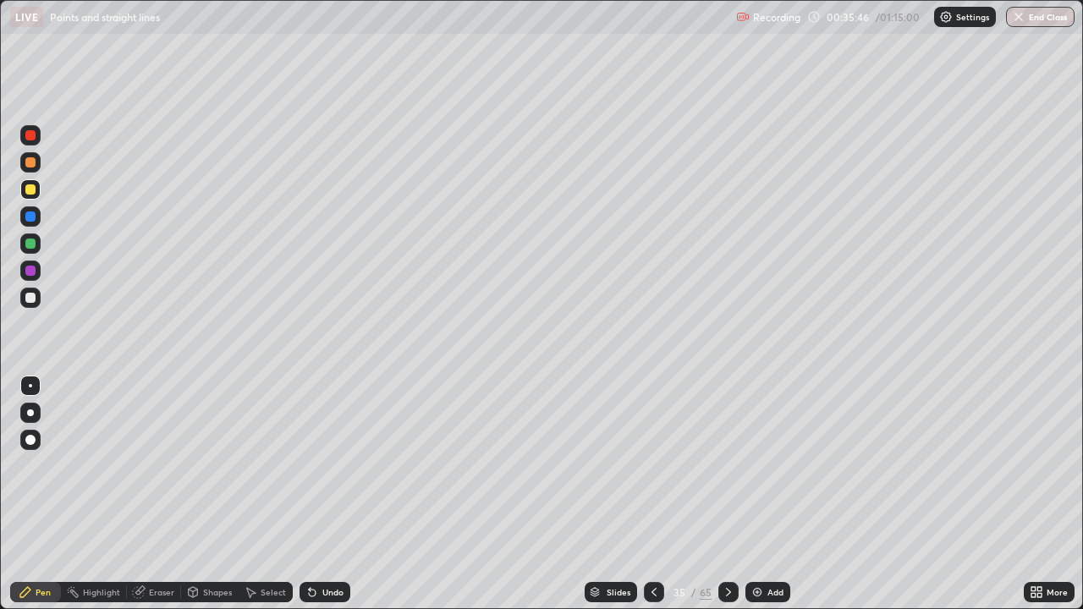
click at [612, 476] on div "Slides" at bounding box center [618, 592] width 24 height 8
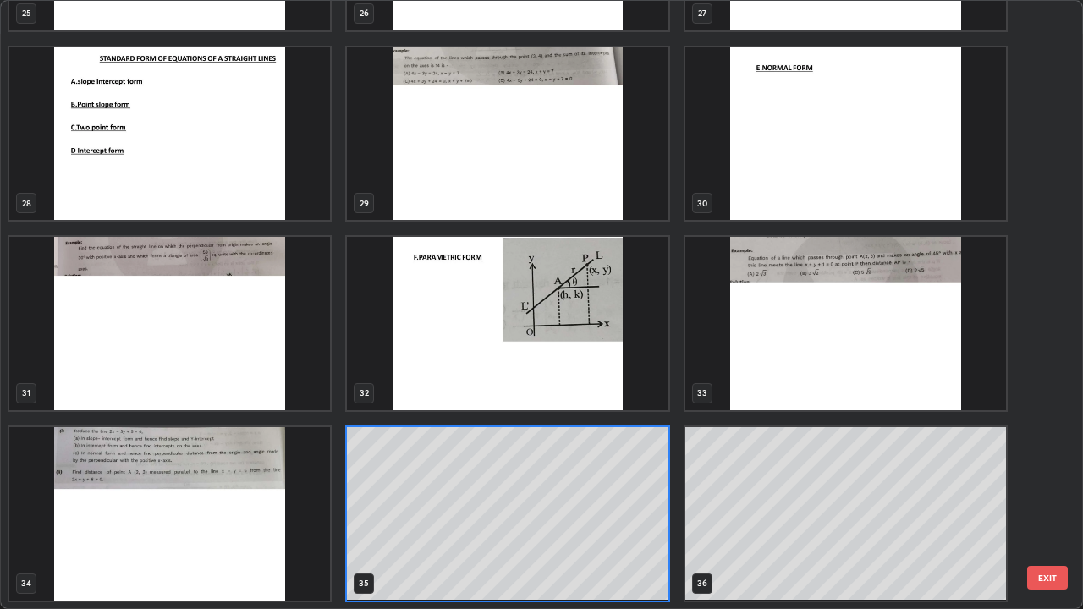
scroll to position [602, 1073]
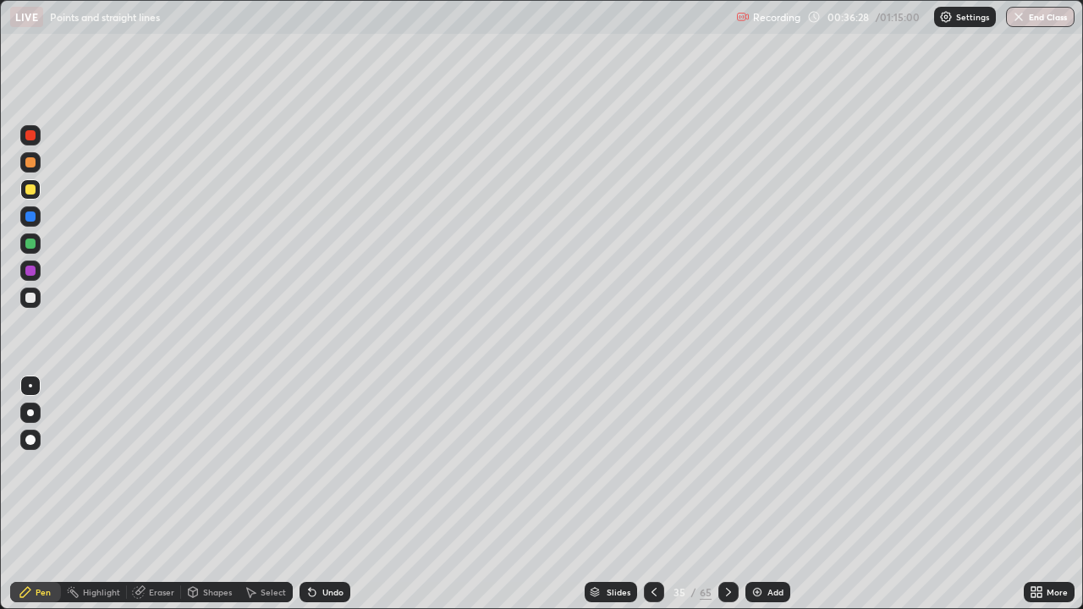
click at [611, 476] on div "Slides" at bounding box center [610, 592] width 52 height 20
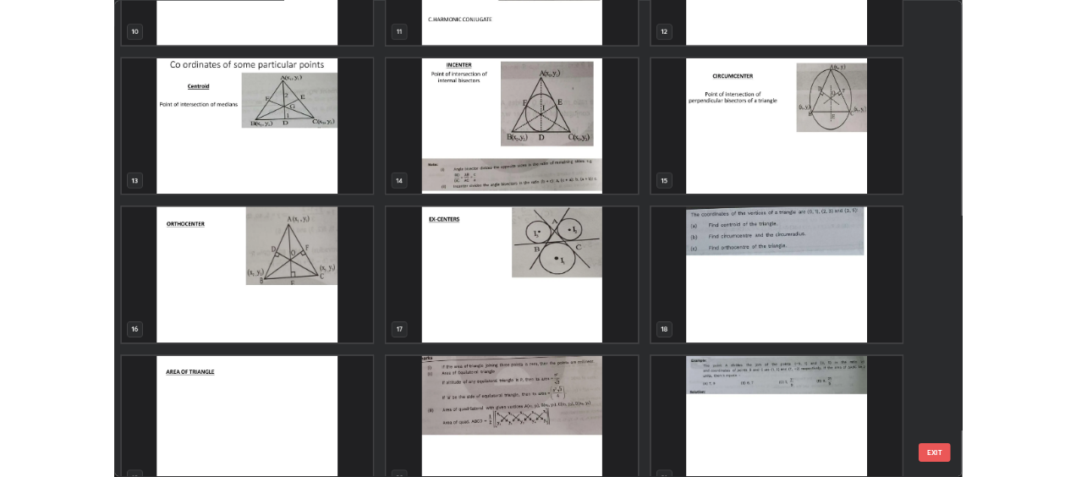
scroll to position [684, 0]
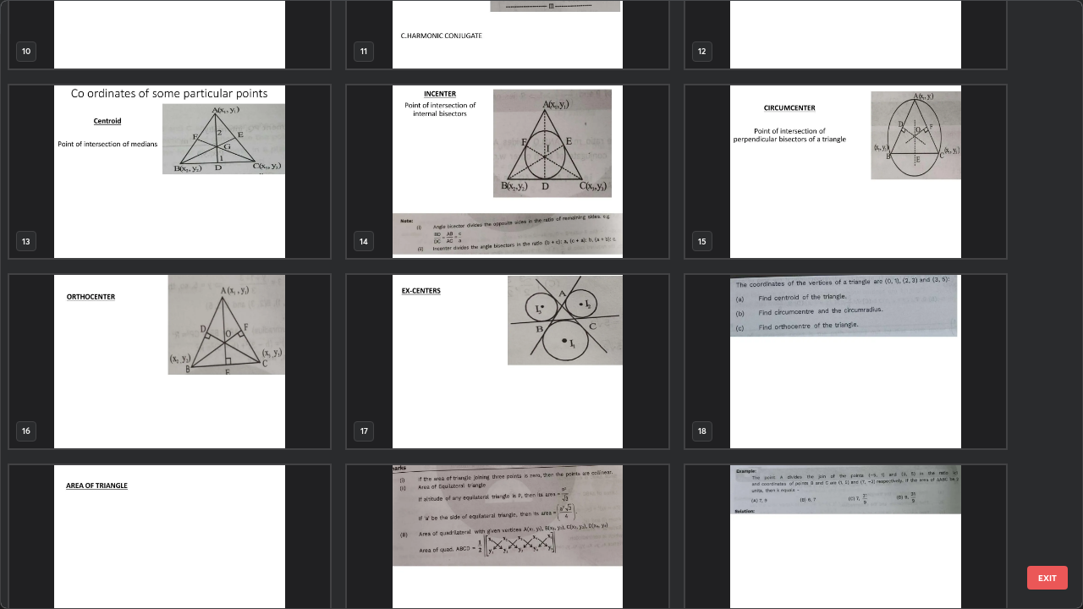
click at [219, 197] on img "grid" at bounding box center [169, 171] width 321 height 173
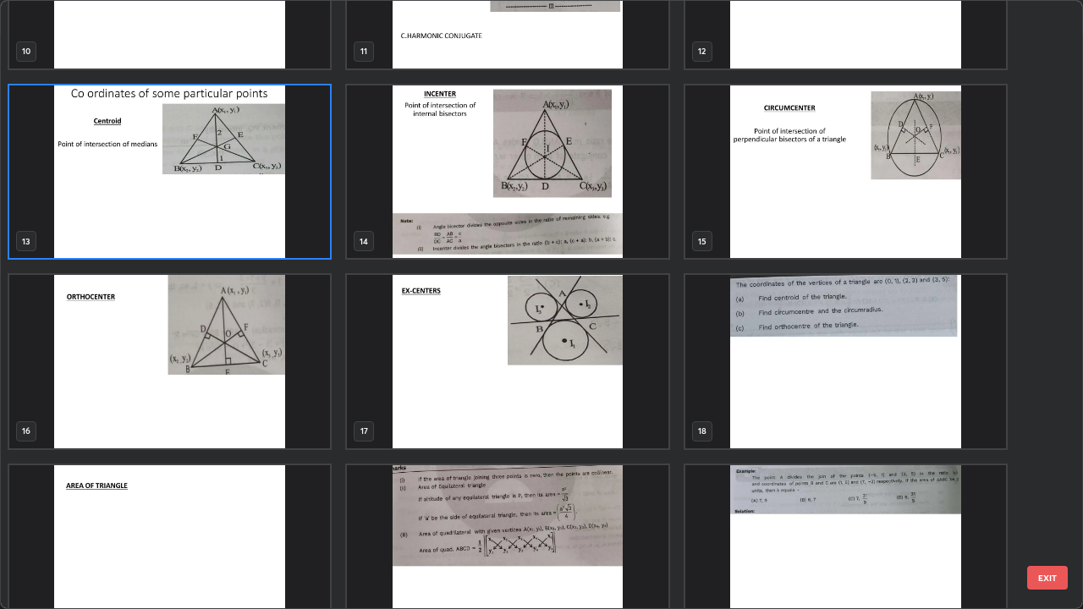
click at [211, 198] on img "grid" at bounding box center [169, 171] width 321 height 173
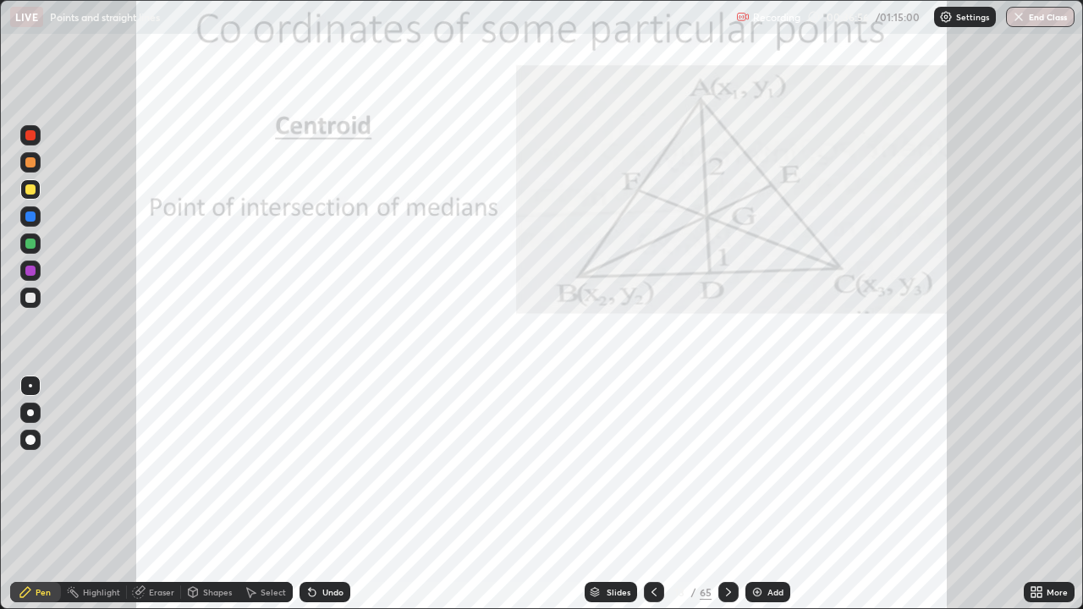
click at [30, 135] on div at bounding box center [30, 135] width 10 height 10
click at [30, 243] on div at bounding box center [30, 244] width 10 height 10
click at [322, 476] on div "Undo" at bounding box center [332, 592] width 21 height 8
click at [316, 476] on div "Undo" at bounding box center [324, 592] width 51 height 20
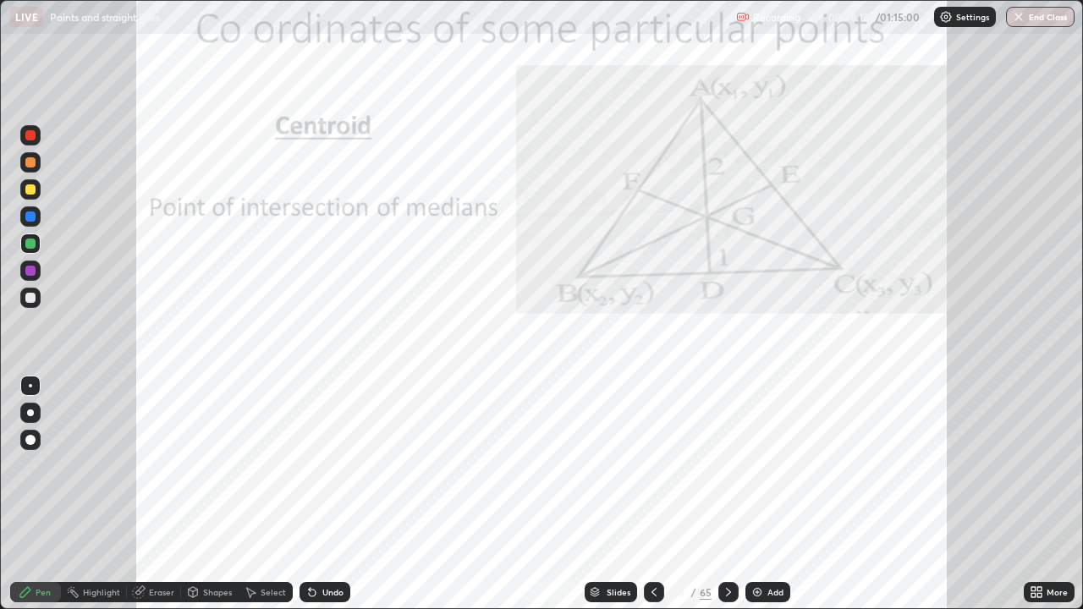
click at [320, 476] on div "Undo" at bounding box center [324, 592] width 51 height 20
click at [322, 476] on div "Undo" at bounding box center [324, 592] width 51 height 20
click at [323, 476] on div "Undo" at bounding box center [324, 592] width 51 height 20
click at [28, 135] on div at bounding box center [30, 135] width 10 height 10
click at [30, 239] on div at bounding box center [30, 244] width 10 height 10
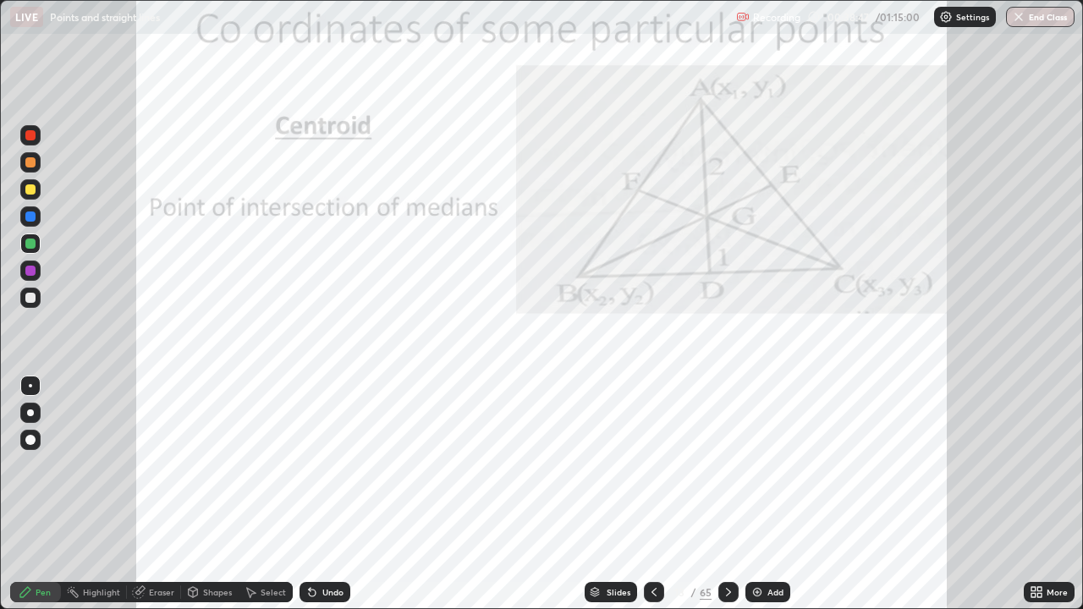
click at [27, 218] on div at bounding box center [30, 216] width 10 height 10
click at [30, 190] on div at bounding box center [30, 189] width 10 height 10
click at [32, 269] on div at bounding box center [30, 271] width 10 height 10
click at [164, 476] on div "Eraser" at bounding box center [161, 592] width 25 height 8
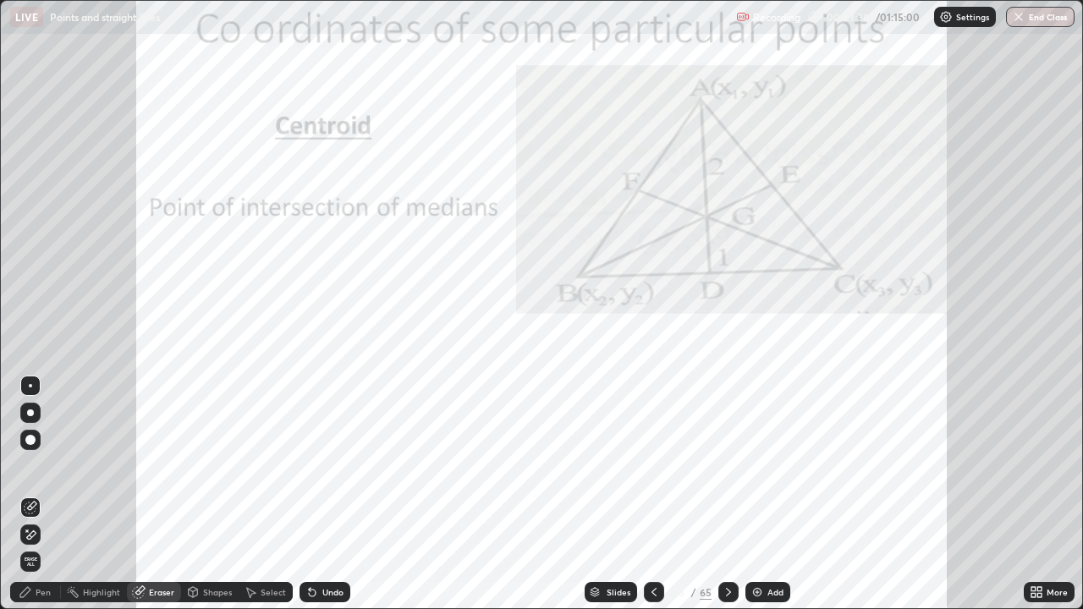
click at [40, 476] on div "Pen" at bounding box center [43, 592] width 15 height 8
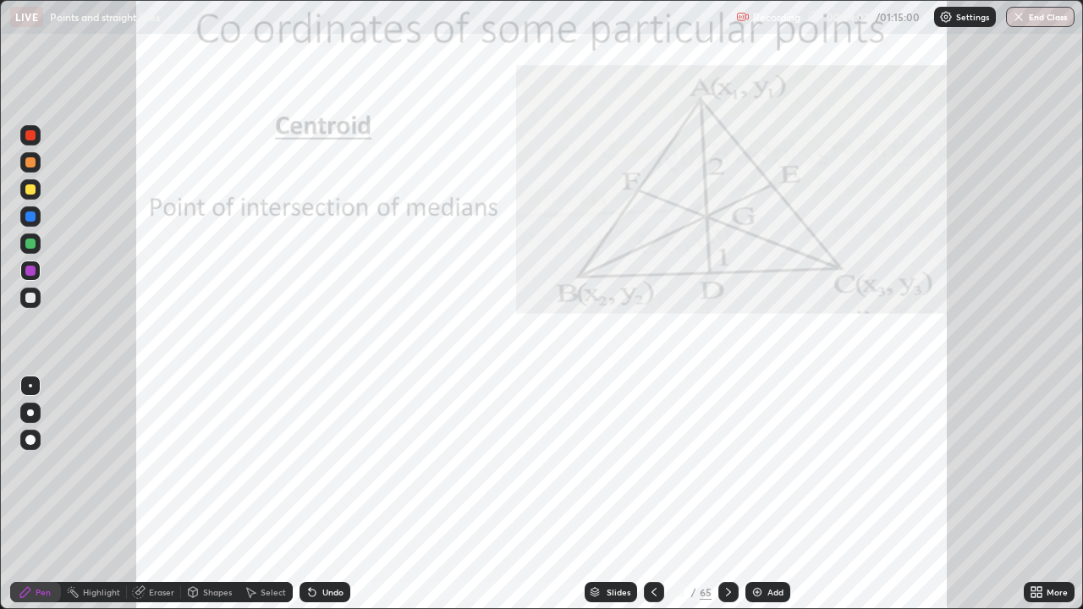
click at [28, 269] on div at bounding box center [30, 271] width 10 height 10
click at [30, 217] on div at bounding box center [30, 216] width 10 height 10
click at [751, 476] on img at bounding box center [757, 592] width 14 height 14
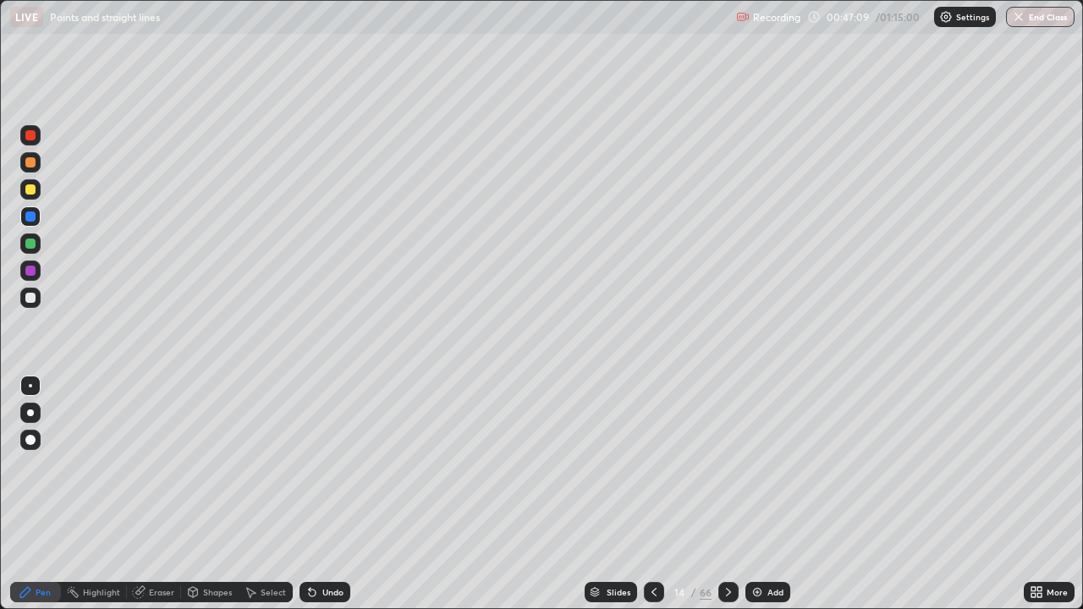
click at [651, 476] on icon at bounding box center [654, 592] width 14 height 14
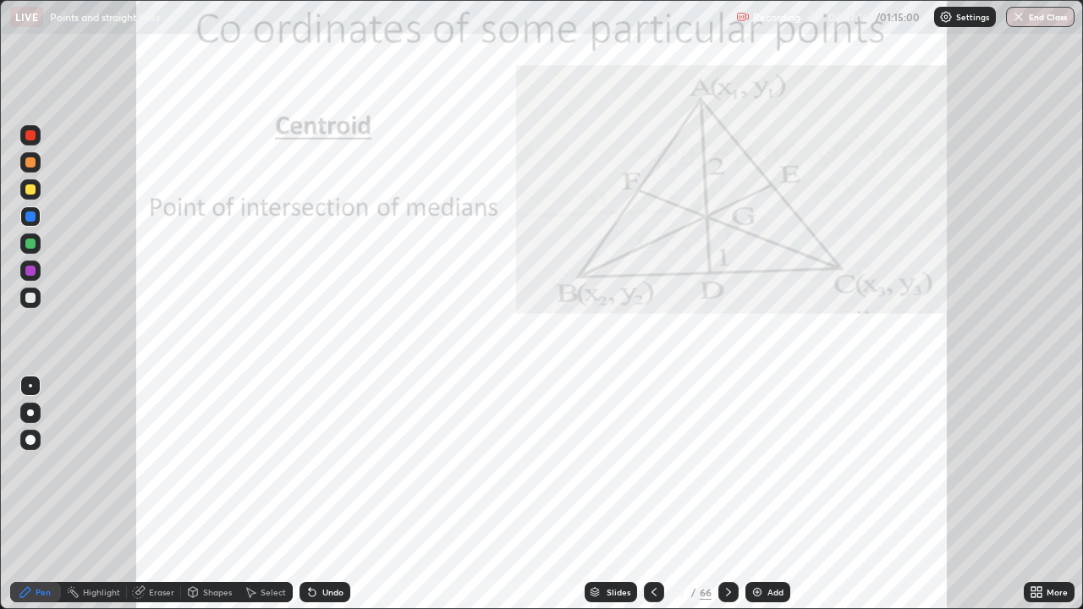
click at [726, 476] on icon at bounding box center [729, 592] width 14 height 14
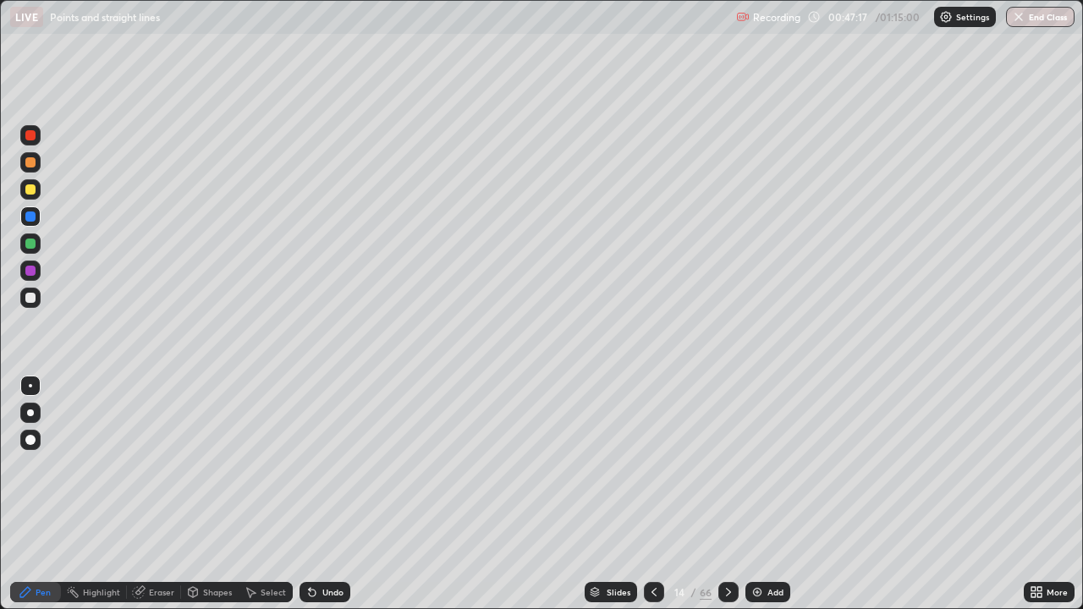
click at [33, 194] on div at bounding box center [30, 189] width 10 height 10
click at [316, 476] on icon at bounding box center [312, 592] width 14 height 14
click at [30, 246] on div at bounding box center [30, 244] width 10 height 10
click at [650, 476] on icon at bounding box center [654, 592] width 14 height 14
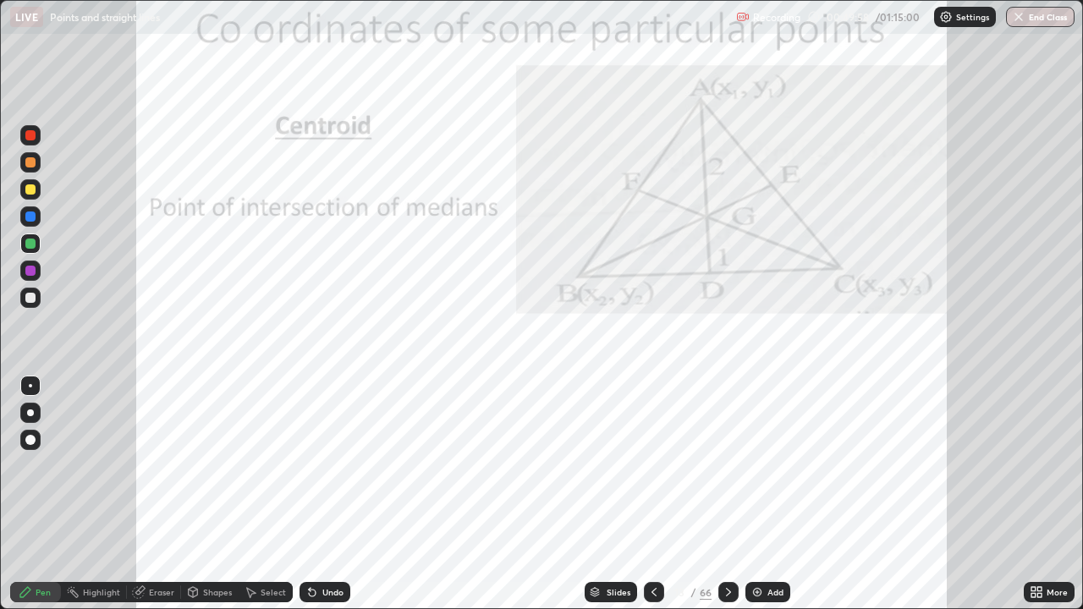
click at [724, 476] on icon at bounding box center [729, 592] width 14 height 14
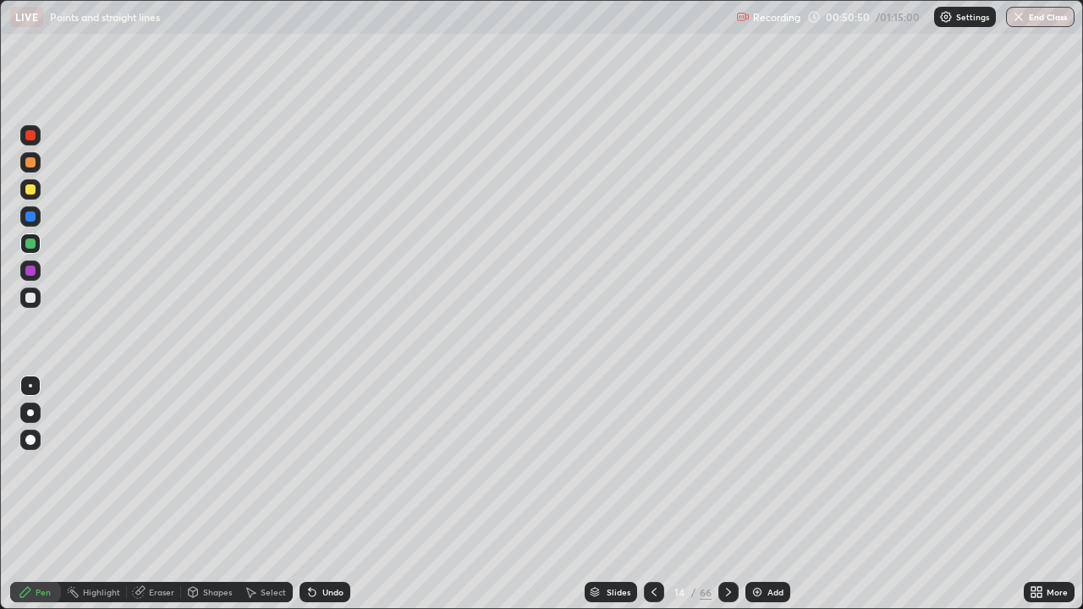
click at [724, 476] on icon at bounding box center [729, 592] width 14 height 14
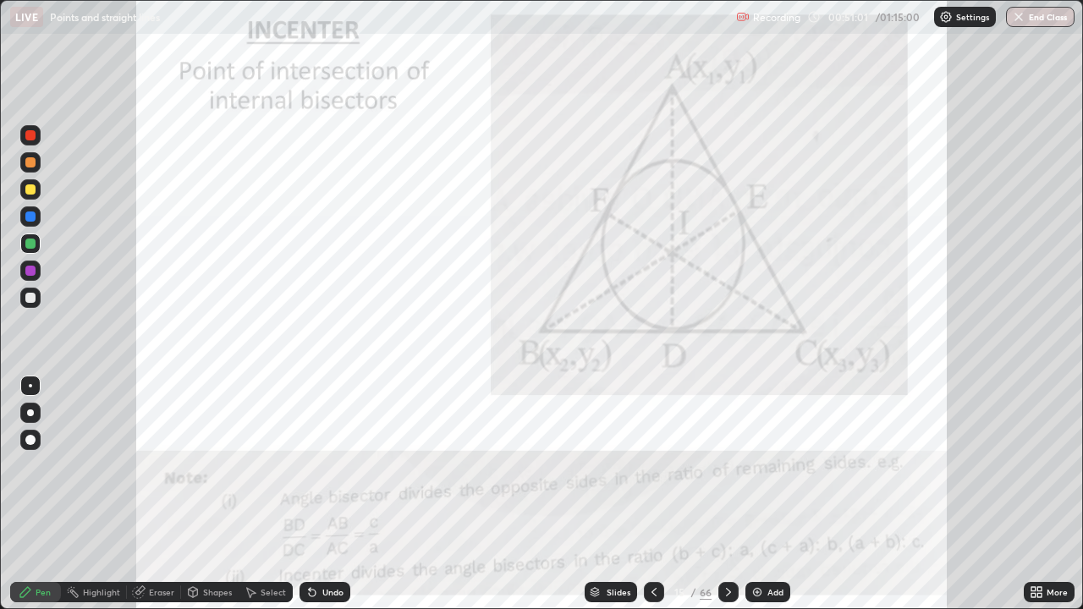
click at [329, 476] on div "Undo" at bounding box center [332, 592] width 21 height 8
click at [331, 476] on div "Undo" at bounding box center [324, 592] width 51 height 20
click at [338, 476] on div "Undo" at bounding box center [324, 592] width 51 height 20
click at [339, 476] on div "Undo" at bounding box center [332, 592] width 21 height 8
click at [342, 476] on div "Undo" at bounding box center [324, 592] width 51 height 20
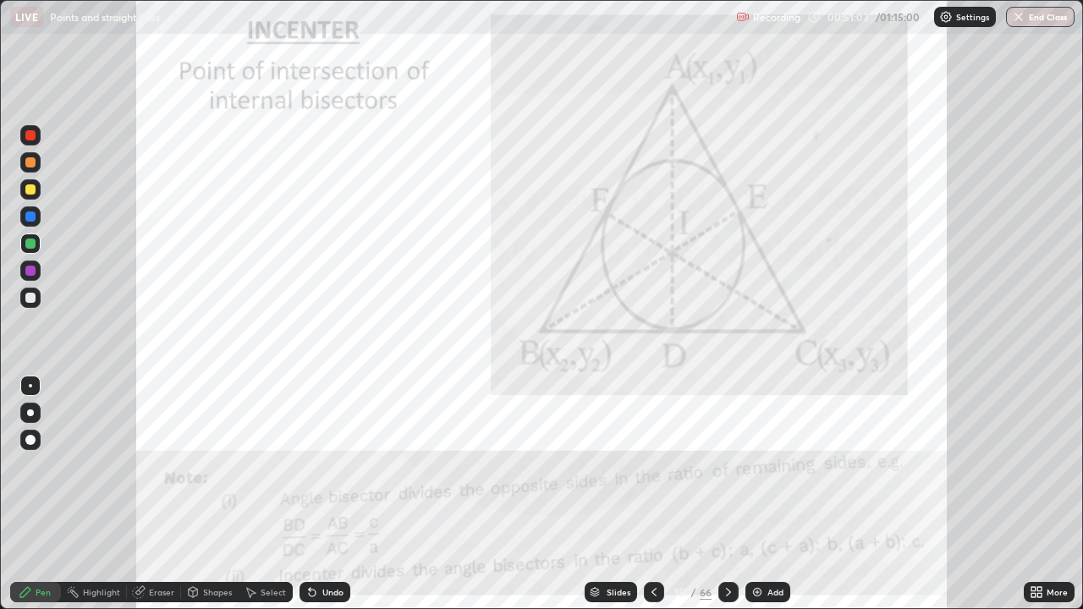
click at [345, 476] on div "Undo" at bounding box center [324, 592] width 51 height 20
click at [33, 220] on div at bounding box center [30, 216] width 10 height 10
click at [30, 298] on div at bounding box center [30, 298] width 10 height 10
click at [34, 268] on div at bounding box center [30, 271] width 10 height 10
click at [33, 130] on div at bounding box center [30, 135] width 10 height 10
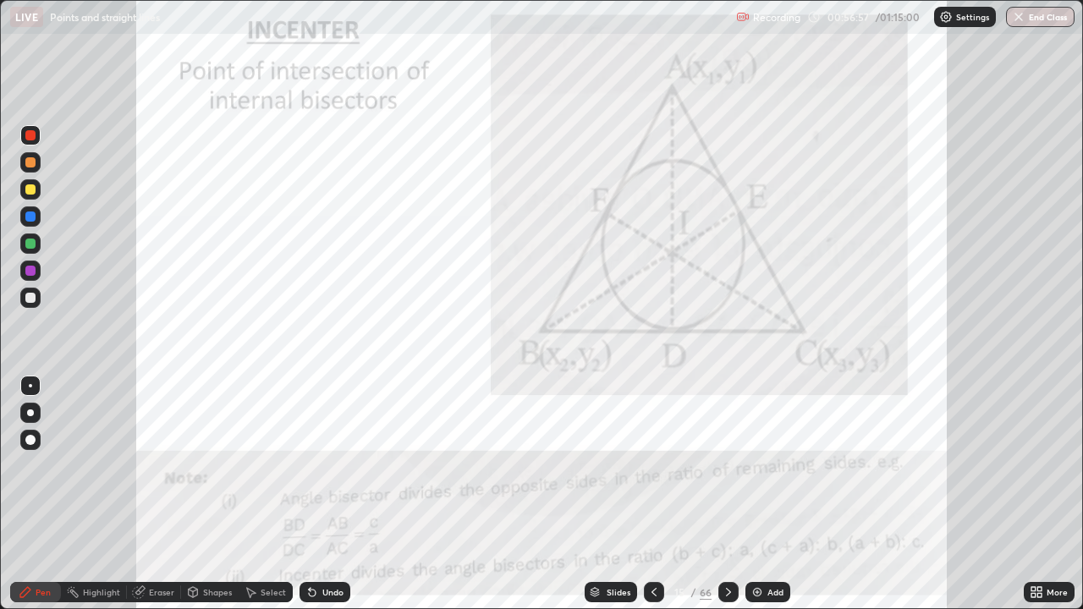
click at [755, 476] on img at bounding box center [757, 592] width 14 height 14
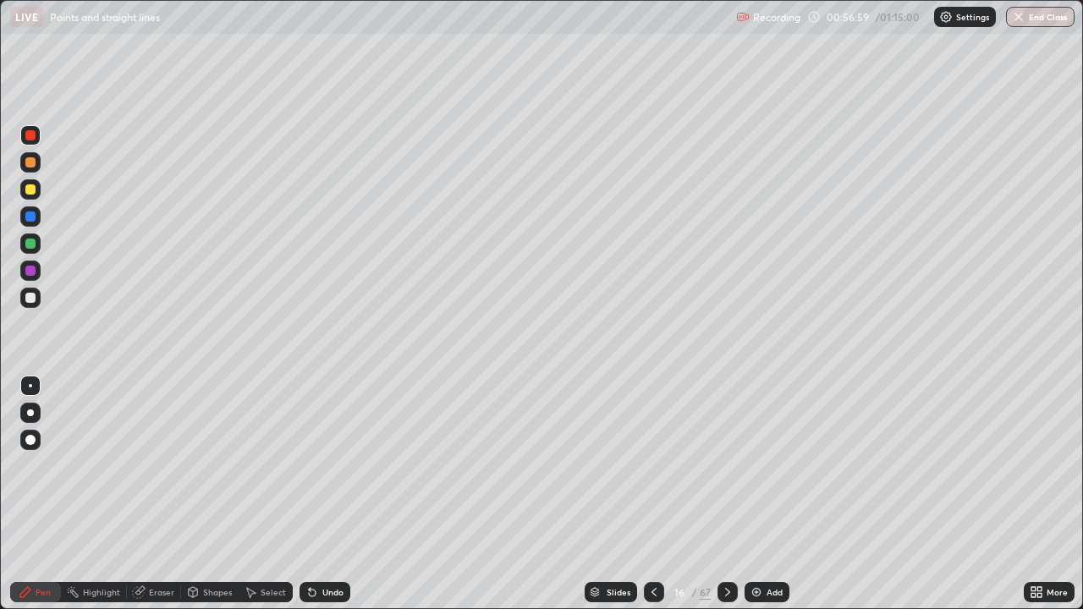
click at [30, 220] on div at bounding box center [30, 216] width 10 height 10
click at [28, 243] on div at bounding box center [30, 244] width 10 height 10
click at [34, 188] on div at bounding box center [30, 189] width 10 height 10
click at [650, 476] on icon at bounding box center [654, 592] width 14 height 14
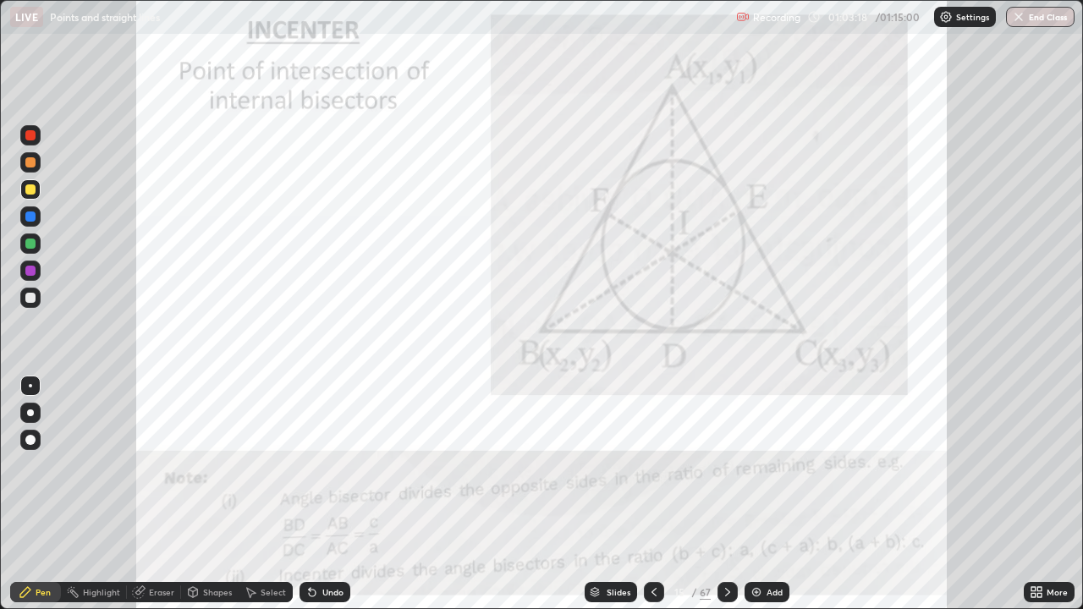
click at [726, 476] on icon at bounding box center [728, 592] width 14 height 14
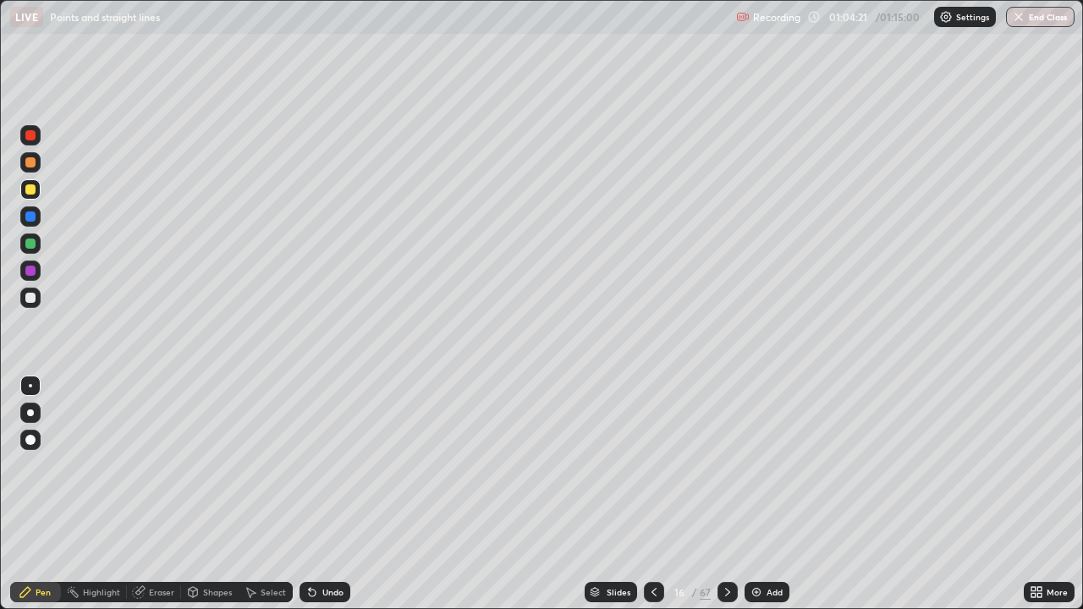
click at [324, 476] on div "Undo" at bounding box center [332, 592] width 21 height 8
click at [724, 476] on icon at bounding box center [728, 592] width 14 height 14
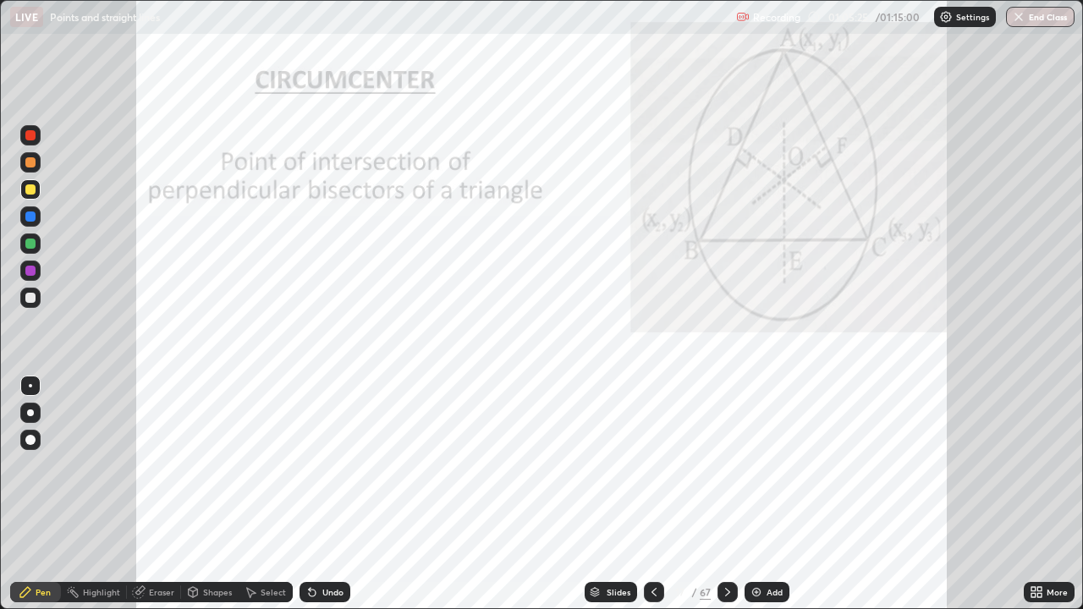
click at [32, 270] on div at bounding box center [30, 271] width 10 height 10
click at [31, 132] on div at bounding box center [30, 135] width 10 height 10
click at [723, 476] on icon at bounding box center [728, 592] width 14 height 14
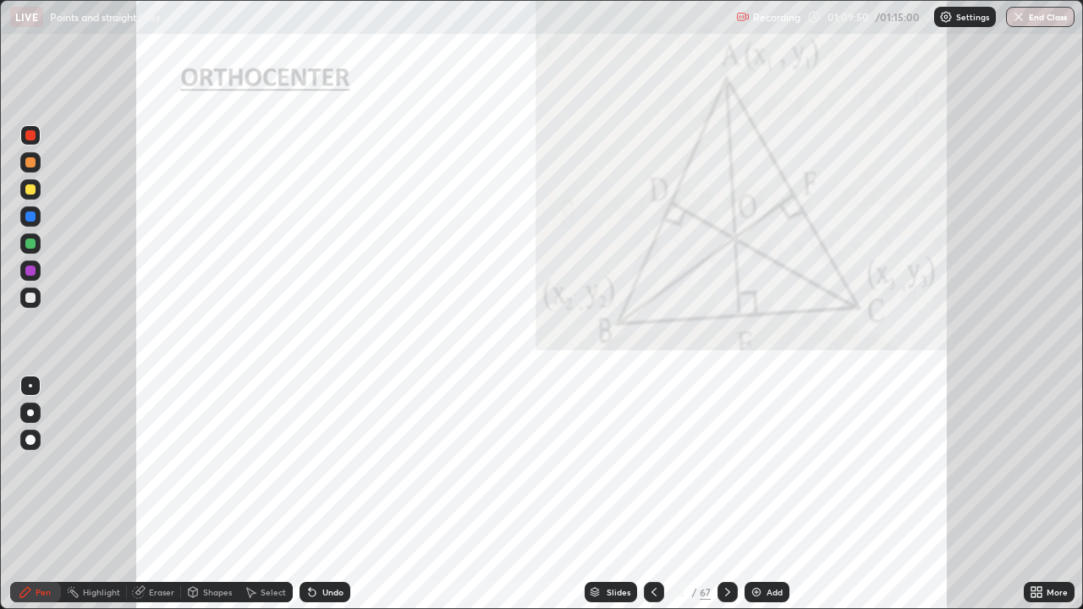
click at [726, 476] on icon at bounding box center [728, 592] width 14 height 14
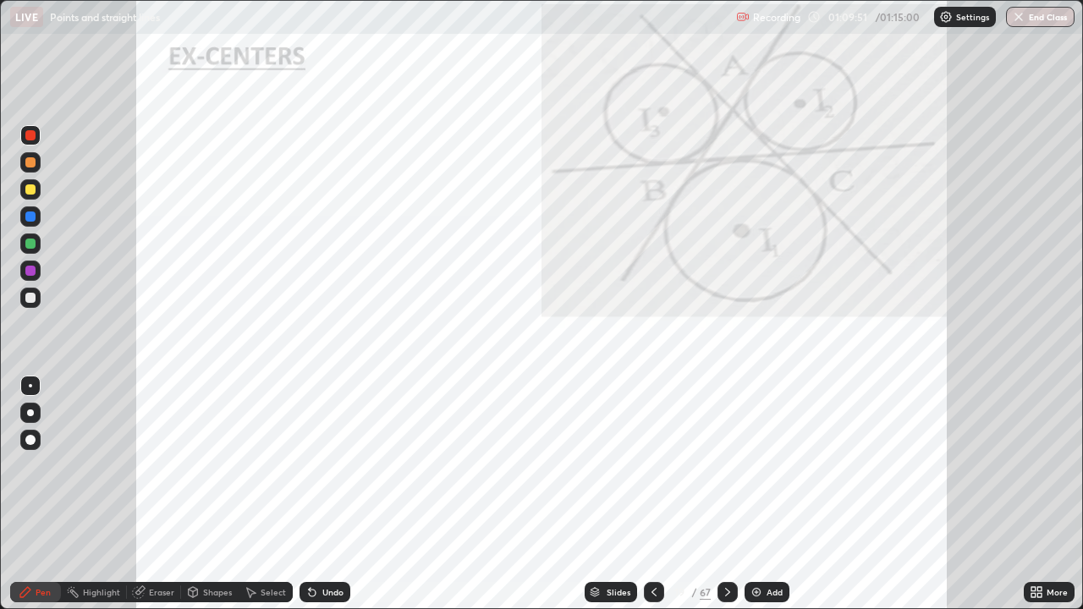
click at [724, 476] on icon at bounding box center [728, 592] width 14 height 14
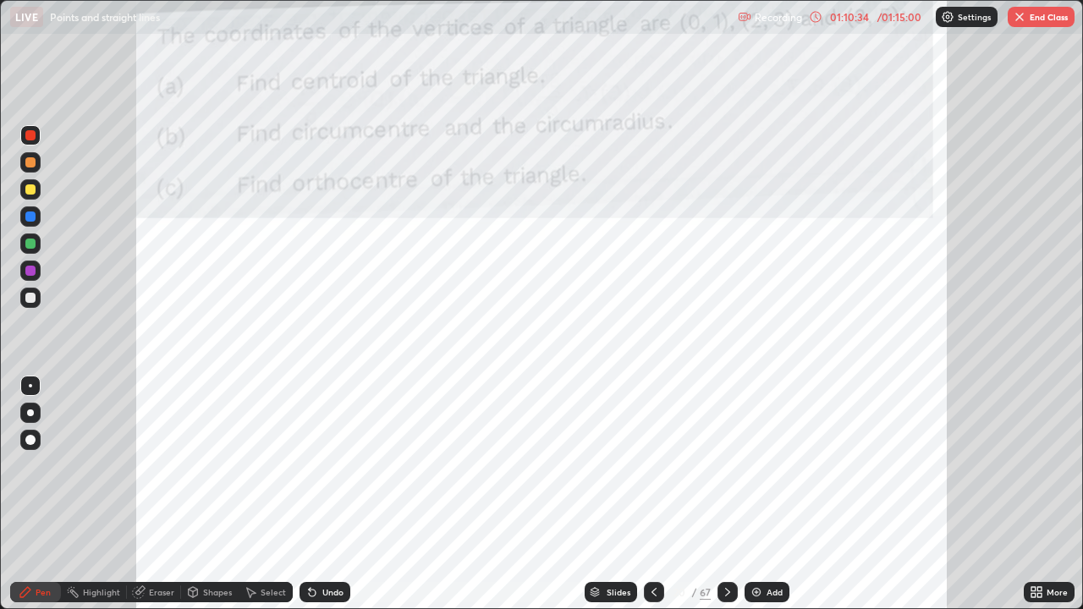
click at [648, 476] on icon at bounding box center [654, 592] width 14 height 14
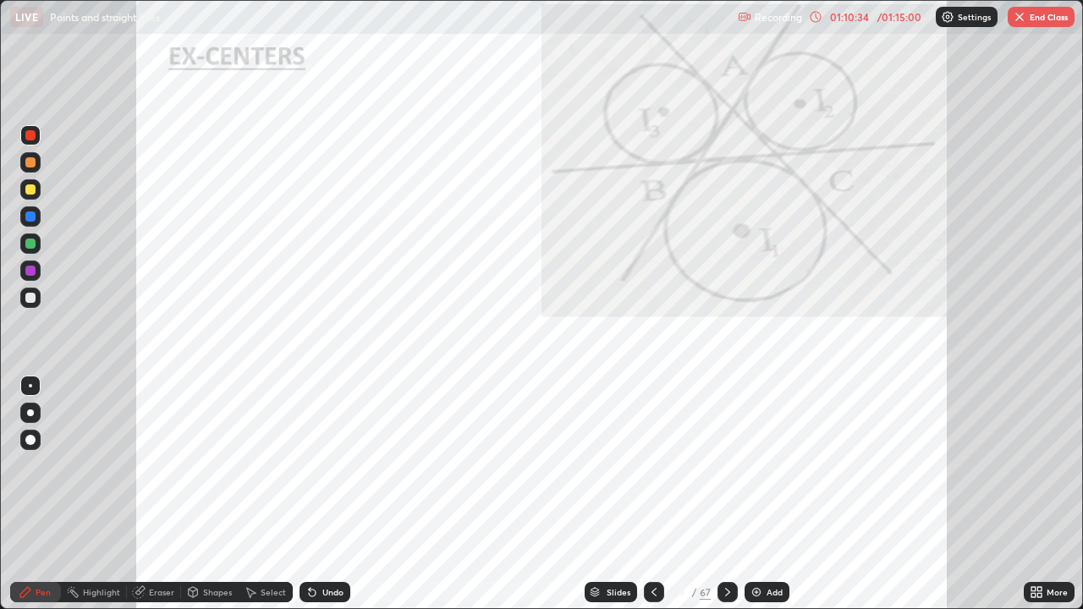
click at [653, 476] on icon at bounding box center [654, 592] width 14 height 14
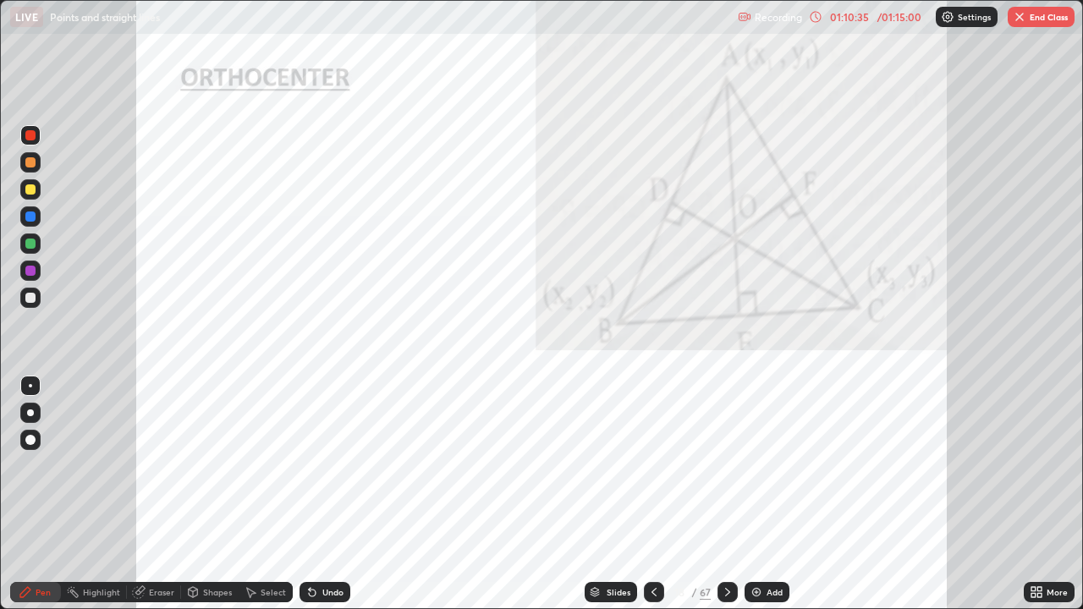
click at [652, 476] on icon at bounding box center [654, 592] width 14 height 14
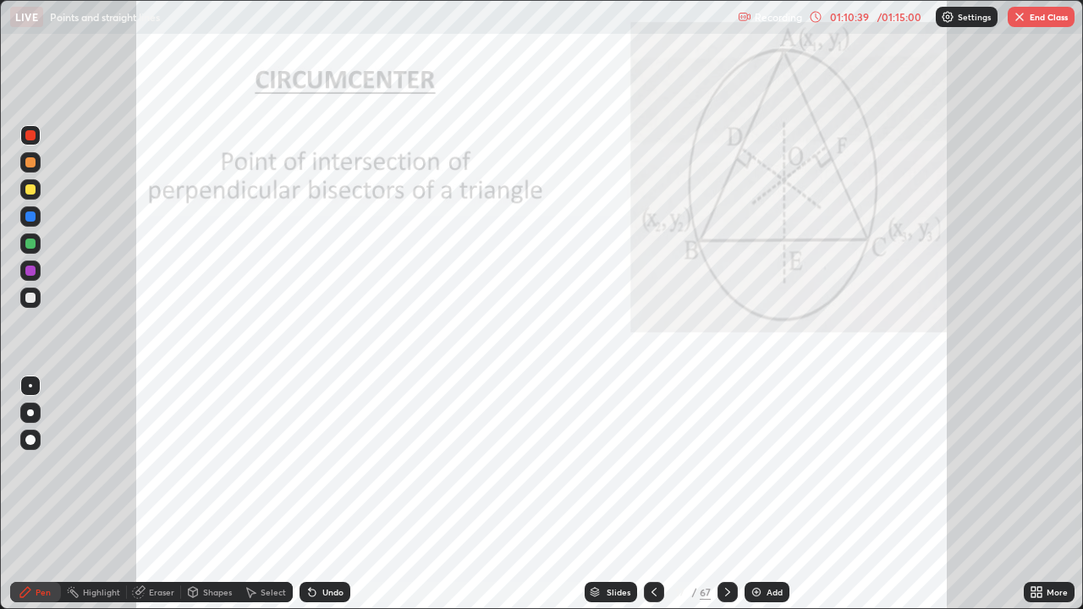
click at [726, 476] on icon at bounding box center [728, 592] width 14 height 14
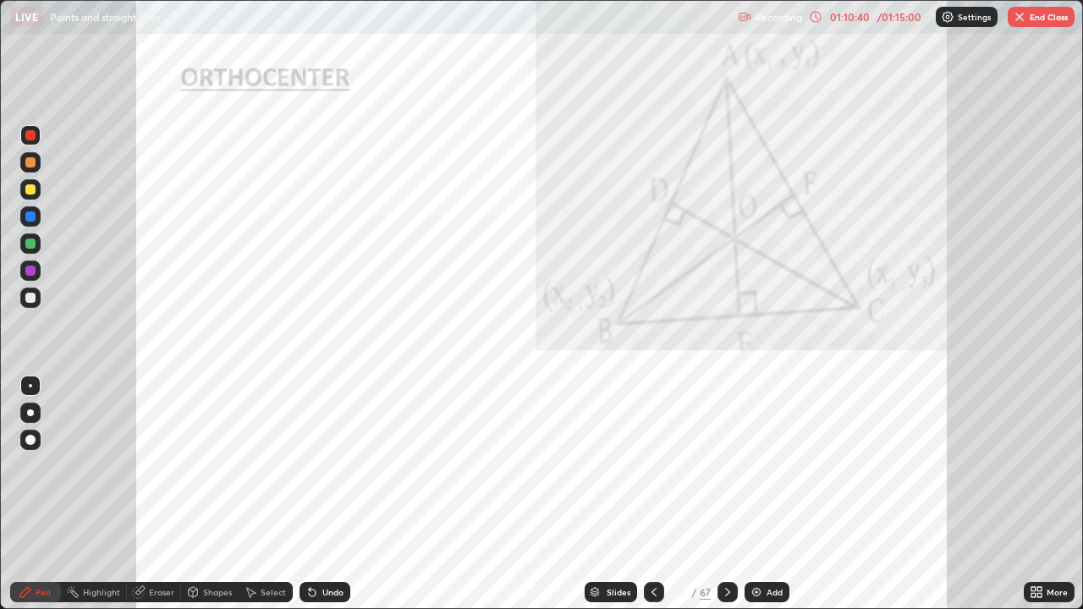
click at [728, 476] on icon at bounding box center [728, 592] width 14 height 14
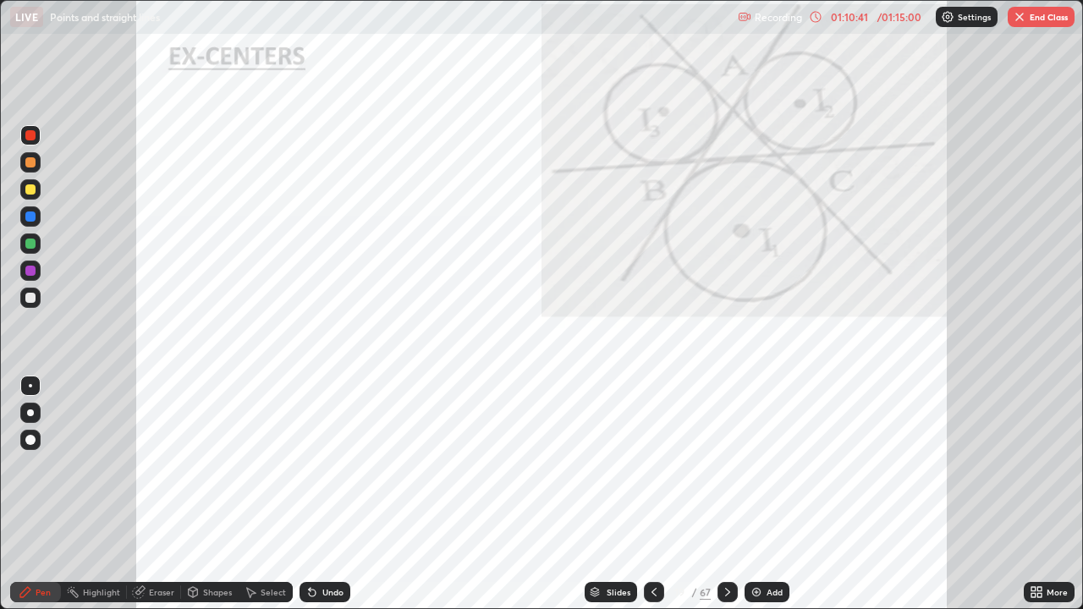
click at [728, 476] on icon at bounding box center [728, 592] width 14 height 14
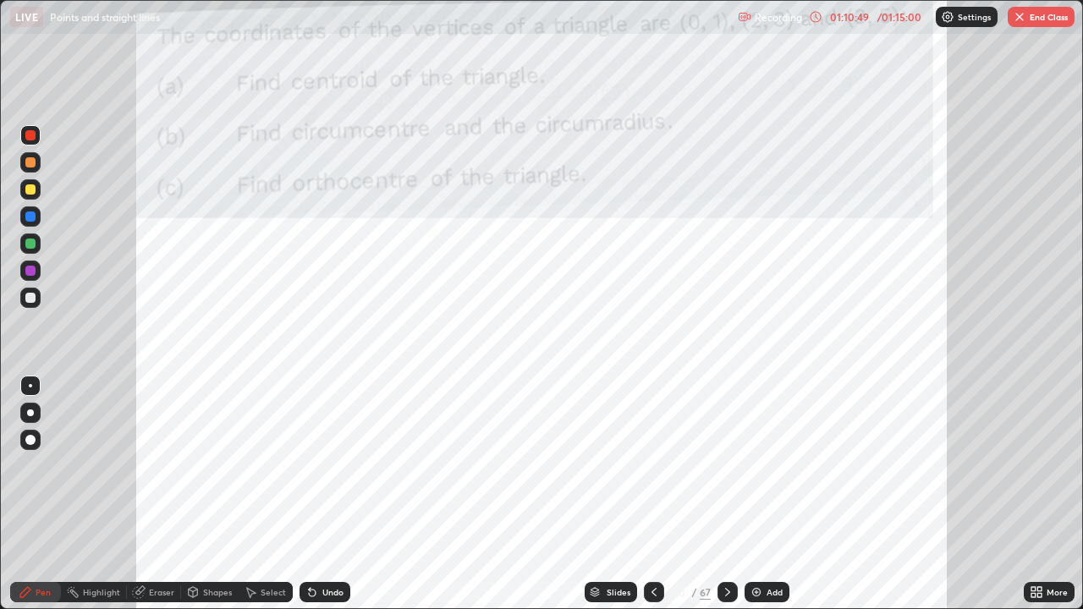
click at [671, 32] on div "LIVE Points and straight lines" at bounding box center [370, 17] width 721 height 34
click at [669, 30] on div "LIVE Points and straight lines" at bounding box center [370, 17] width 721 height 34
click at [831, 32] on div "Recording 01:10:52 / 01:15:00 Settings End Class" at bounding box center [906, 17] width 337 height 33
click at [32, 216] on div at bounding box center [30, 216] width 10 height 10
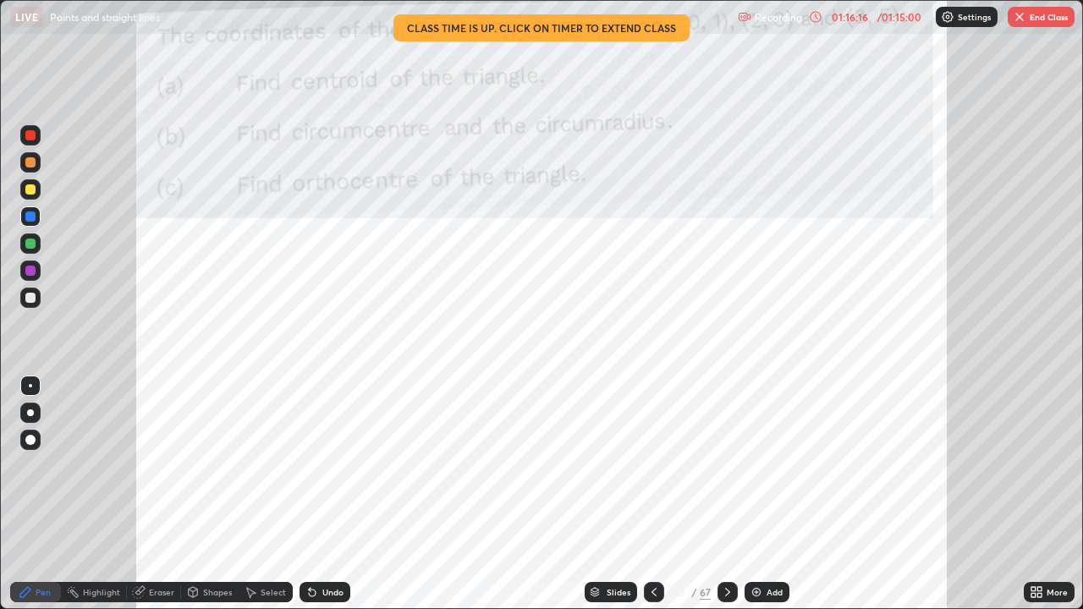
click at [727, 476] on icon at bounding box center [728, 592] width 14 height 14
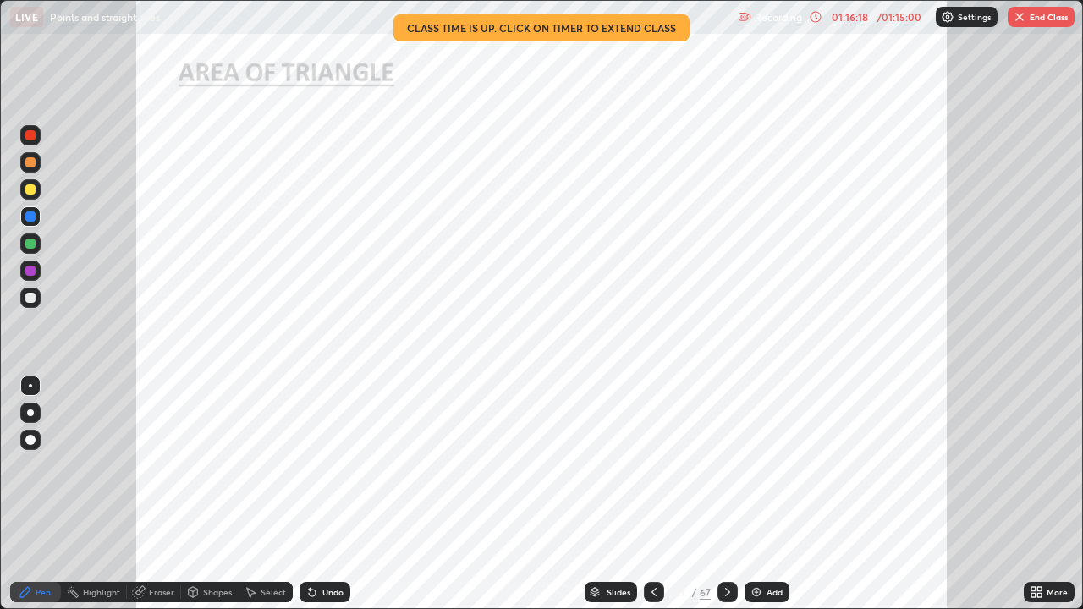
click at [645, 476] on div at bounding box center [654, 592] width 20 height 20
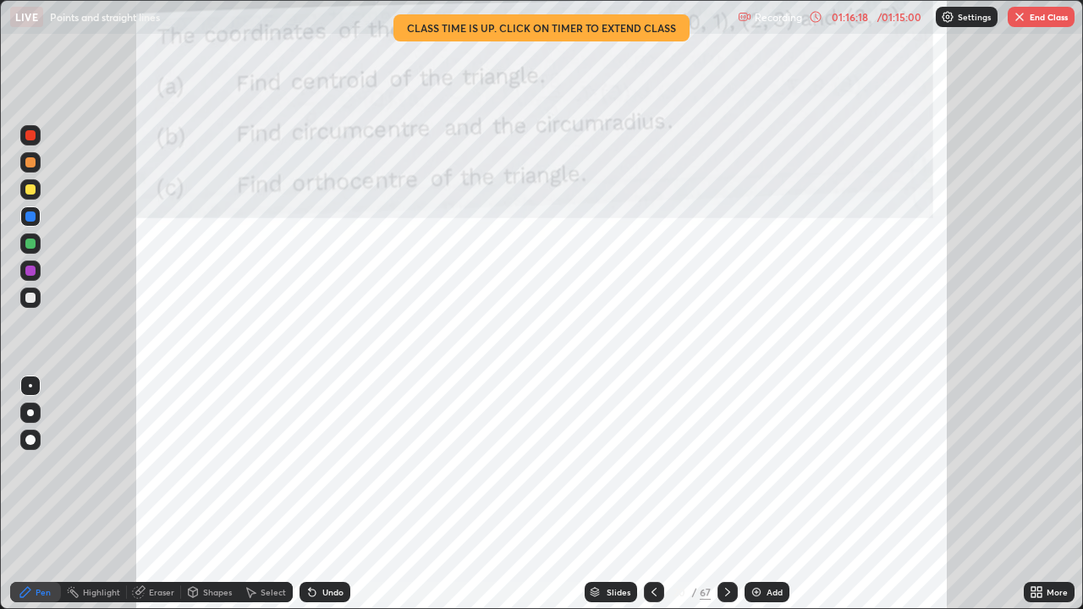
click at [647, 476] on icon at bounding box center [654, 592] width 14 height 14
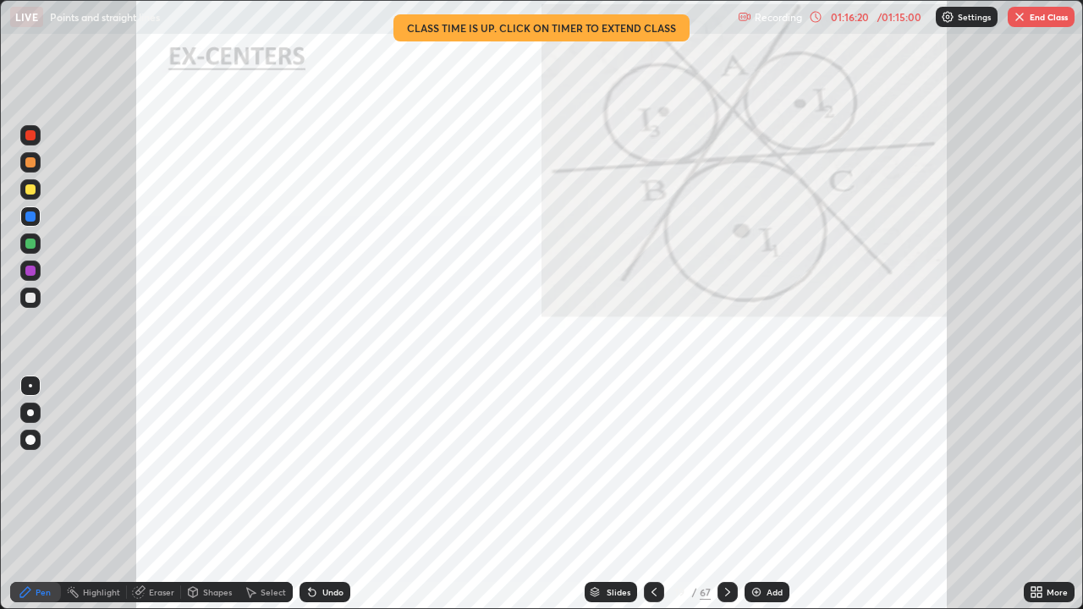
click at [650, 476] on icon at bounding box center [654, 592] width 14 height 14
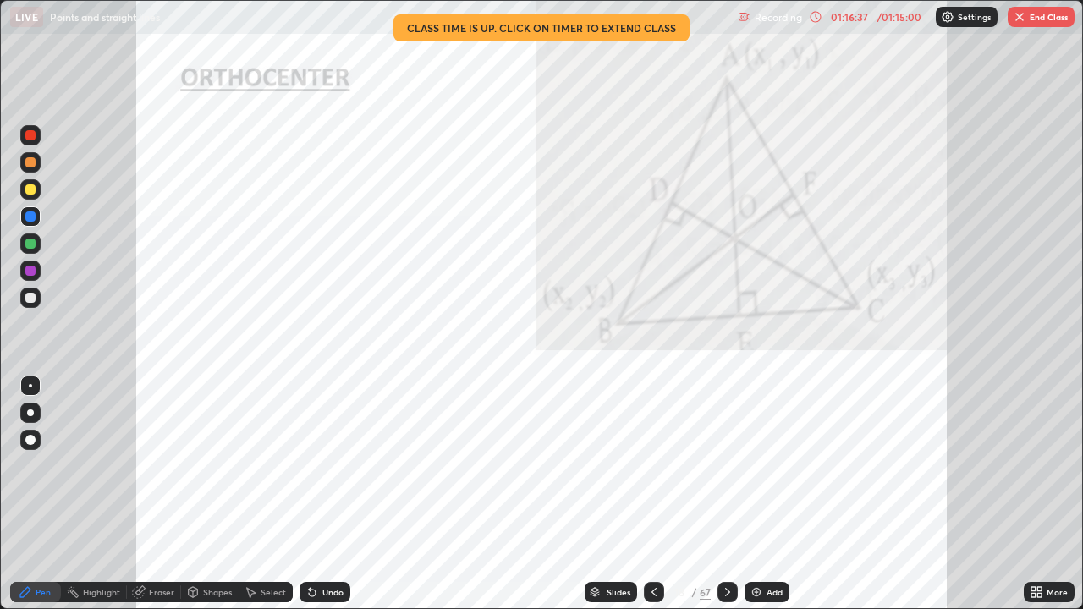
click at [726, 476] on icon at bounding box center [728, 592] width 14 height 14
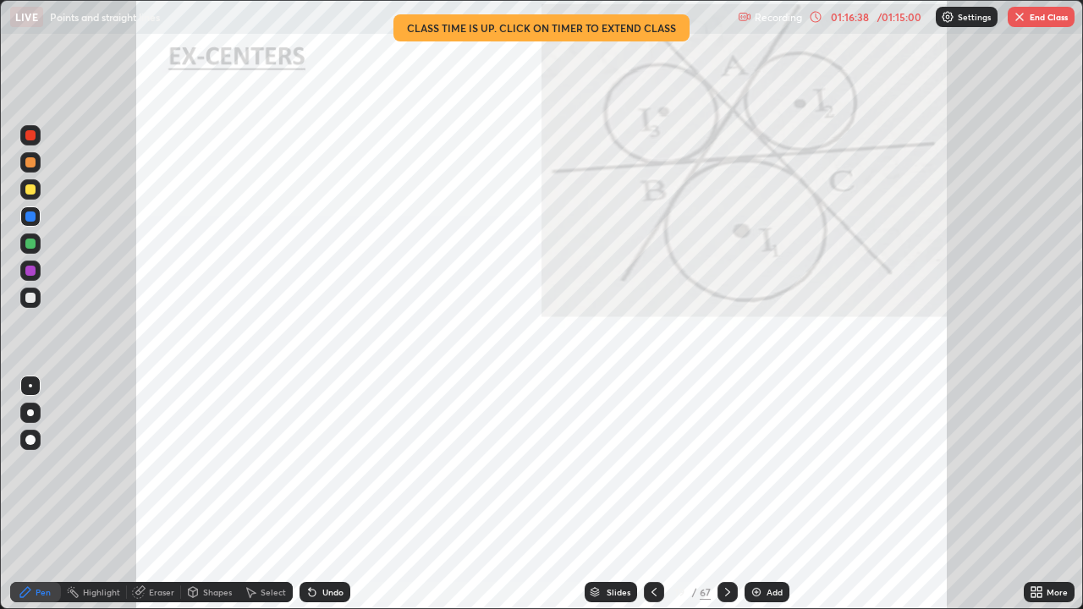
click at [726, 476] on icon at bounding box center [727, 592] width 5 height 8
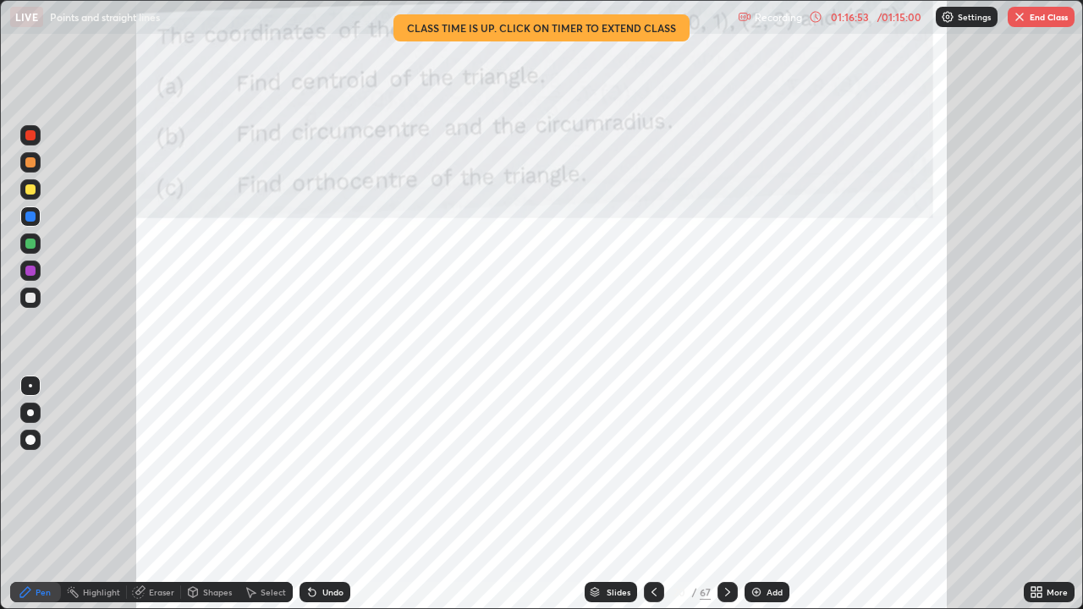
click at [1039, 476] on icon at bounding box center [1039, 595] width 4 height 4
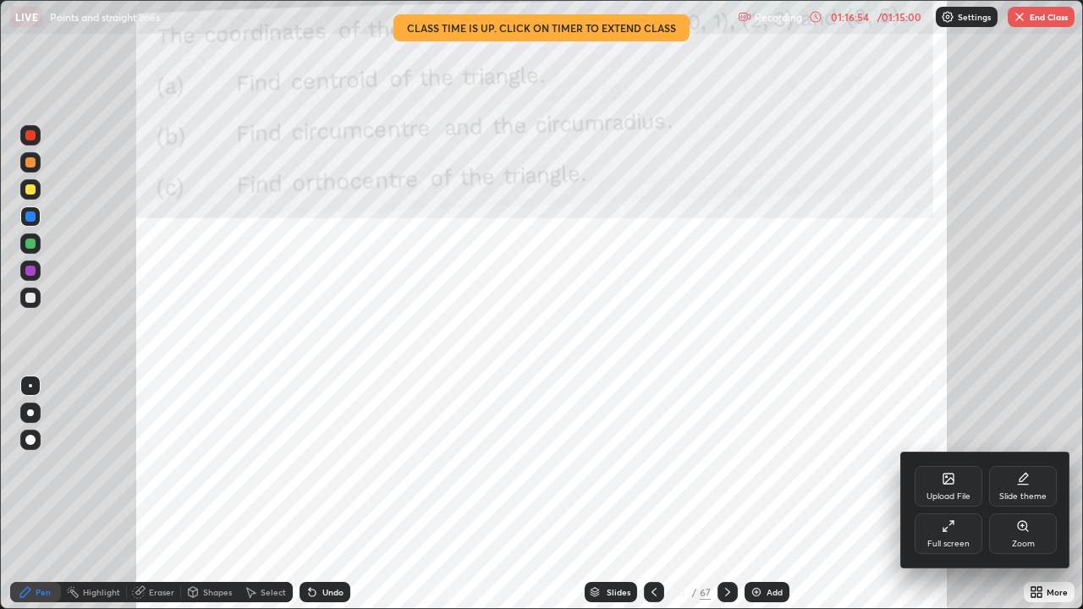
click at [955, 476] on div "Full screen" at bounding box center [948, 533] width 68 height 41
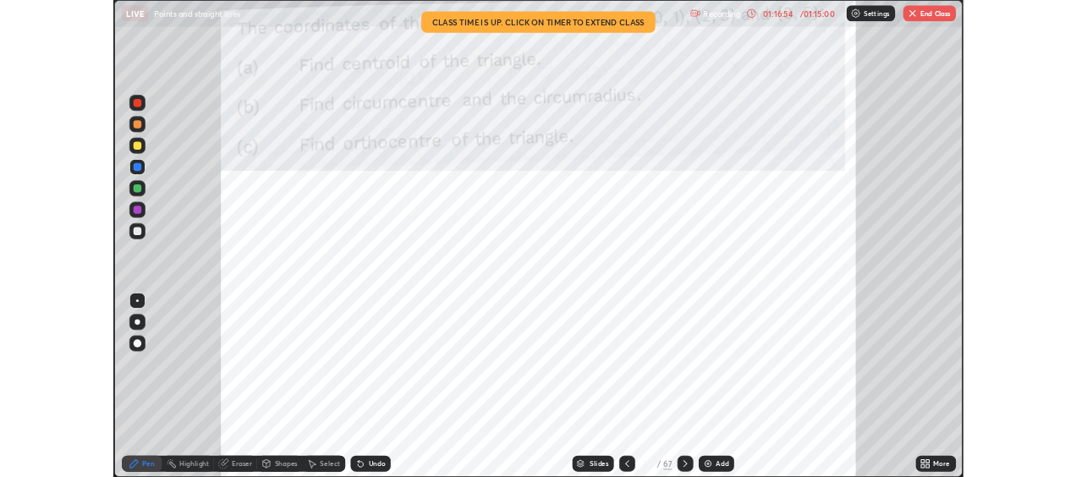
scroll to position [84110, 83511]
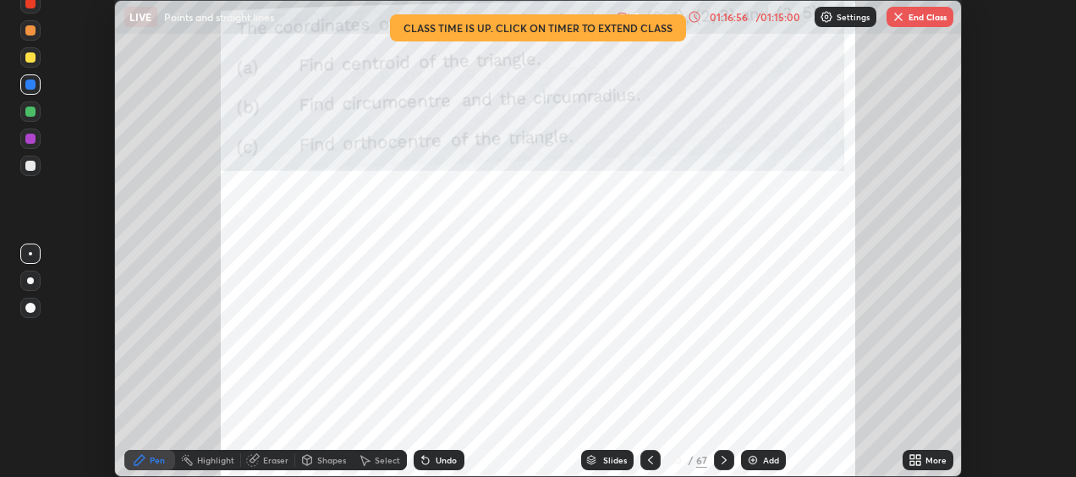
click at [911, 21] on button "End Class" at bounding box center [919, 17] width 67 height 20
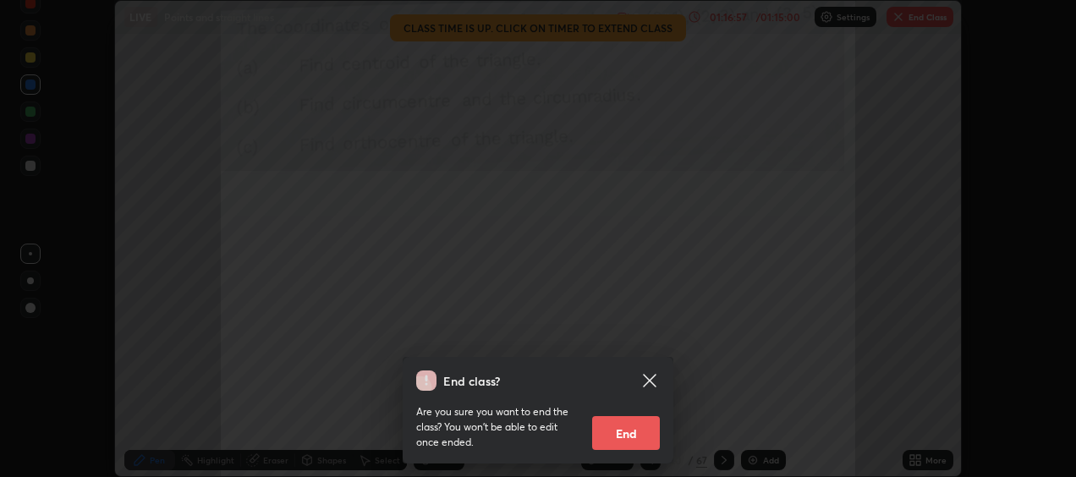
click at [619, 428] on button "End" at bounding box center [626, 433] width 68 height 34
